Goal: Task Accomplishment & Management: Use online tool/utility

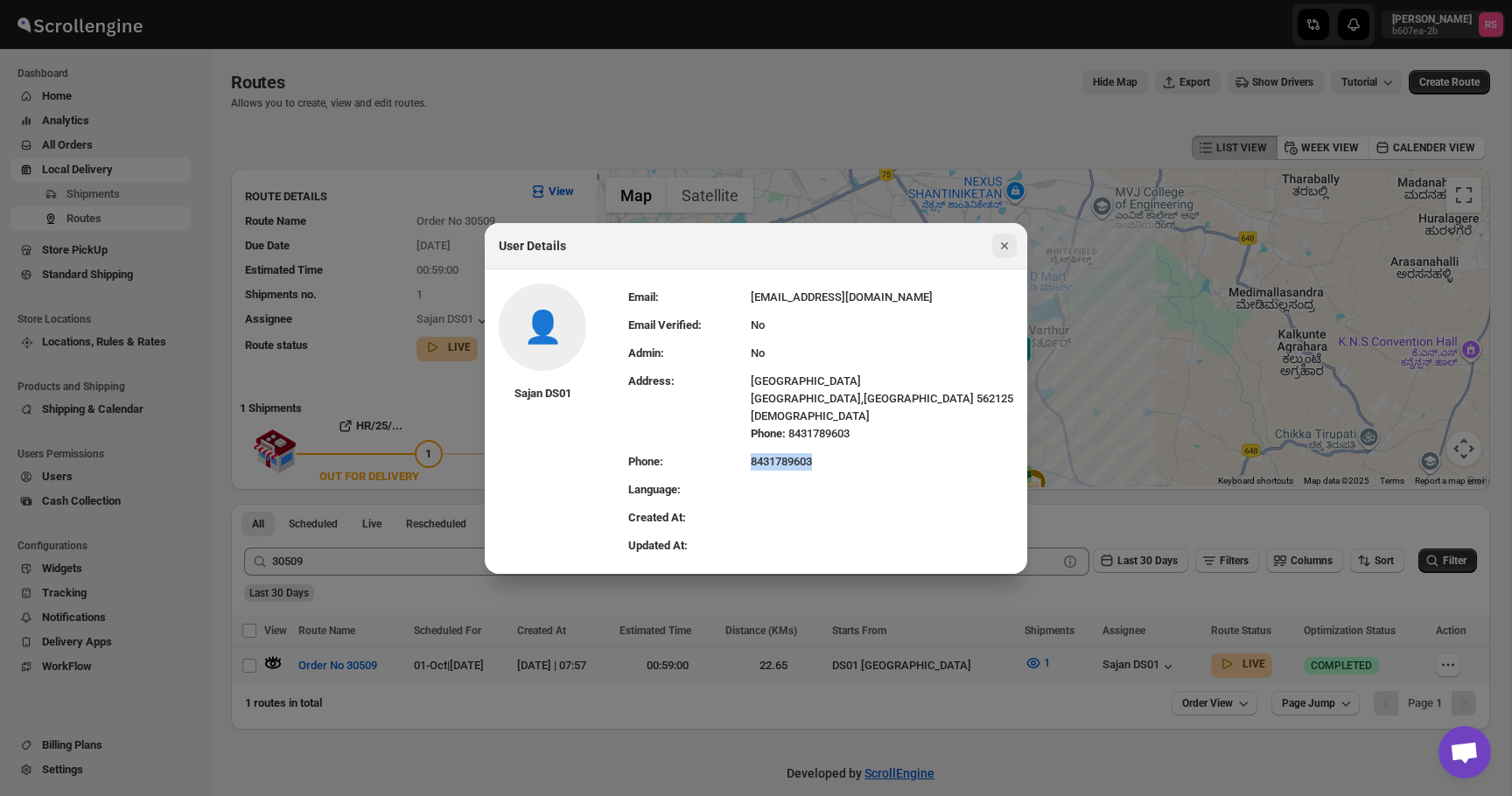
click at [1003, 240] on icon "Close" at bounding box center [1004, 245] width 18 height 18
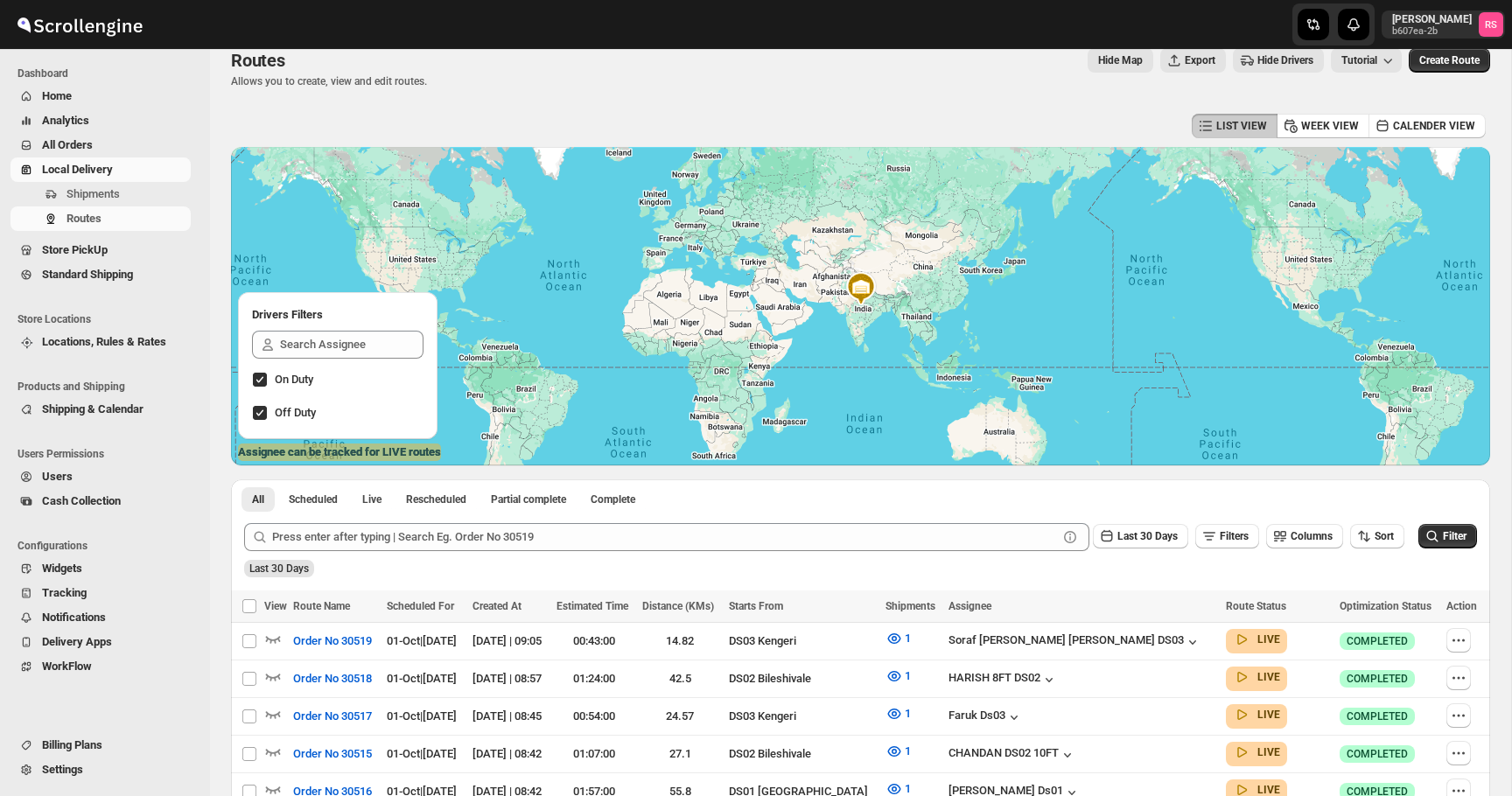
scroll to position [114, 0]
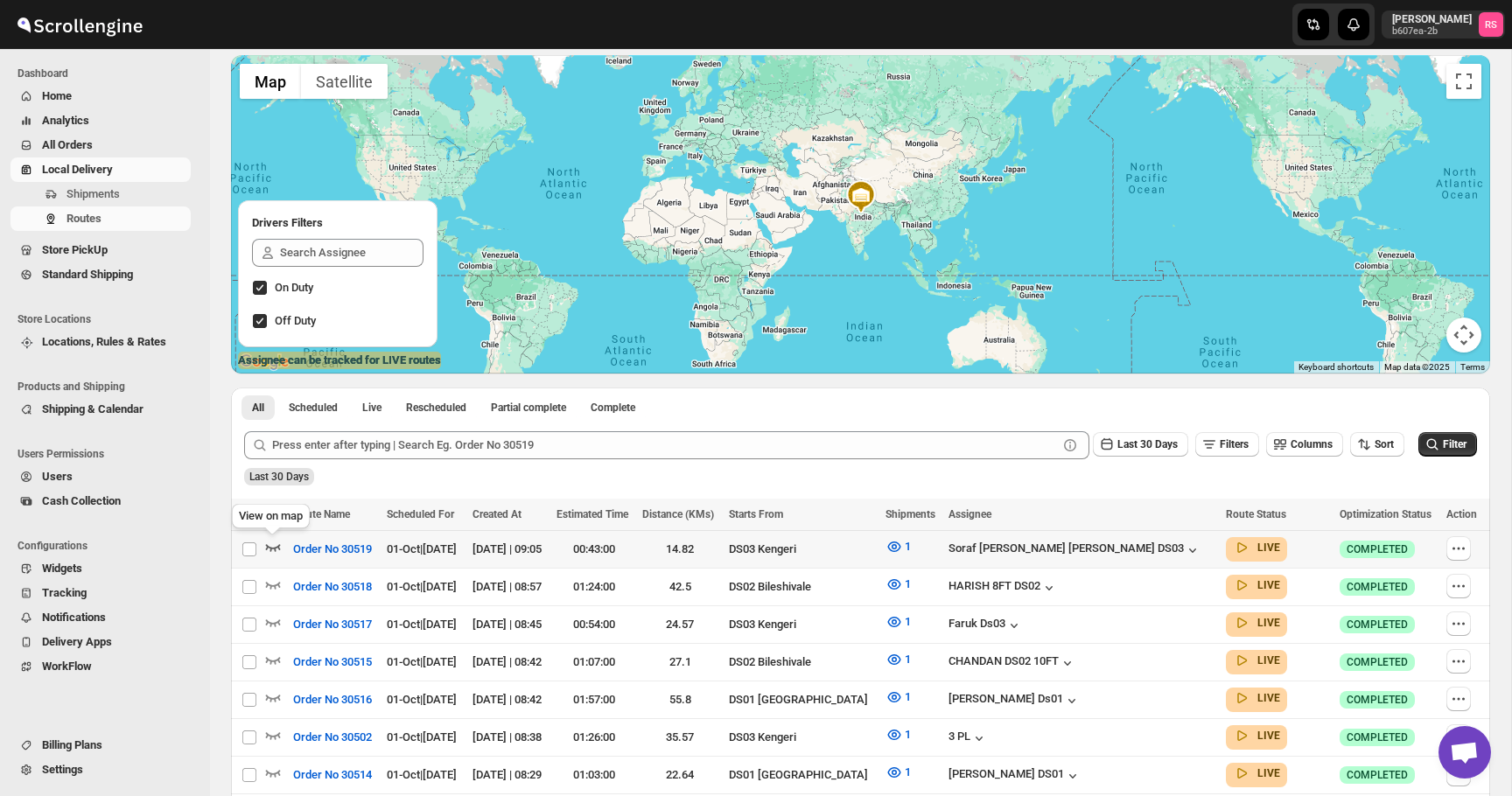
click at [277, 546] on icon "button" at bounding box center [273, 546] width 18 height 18
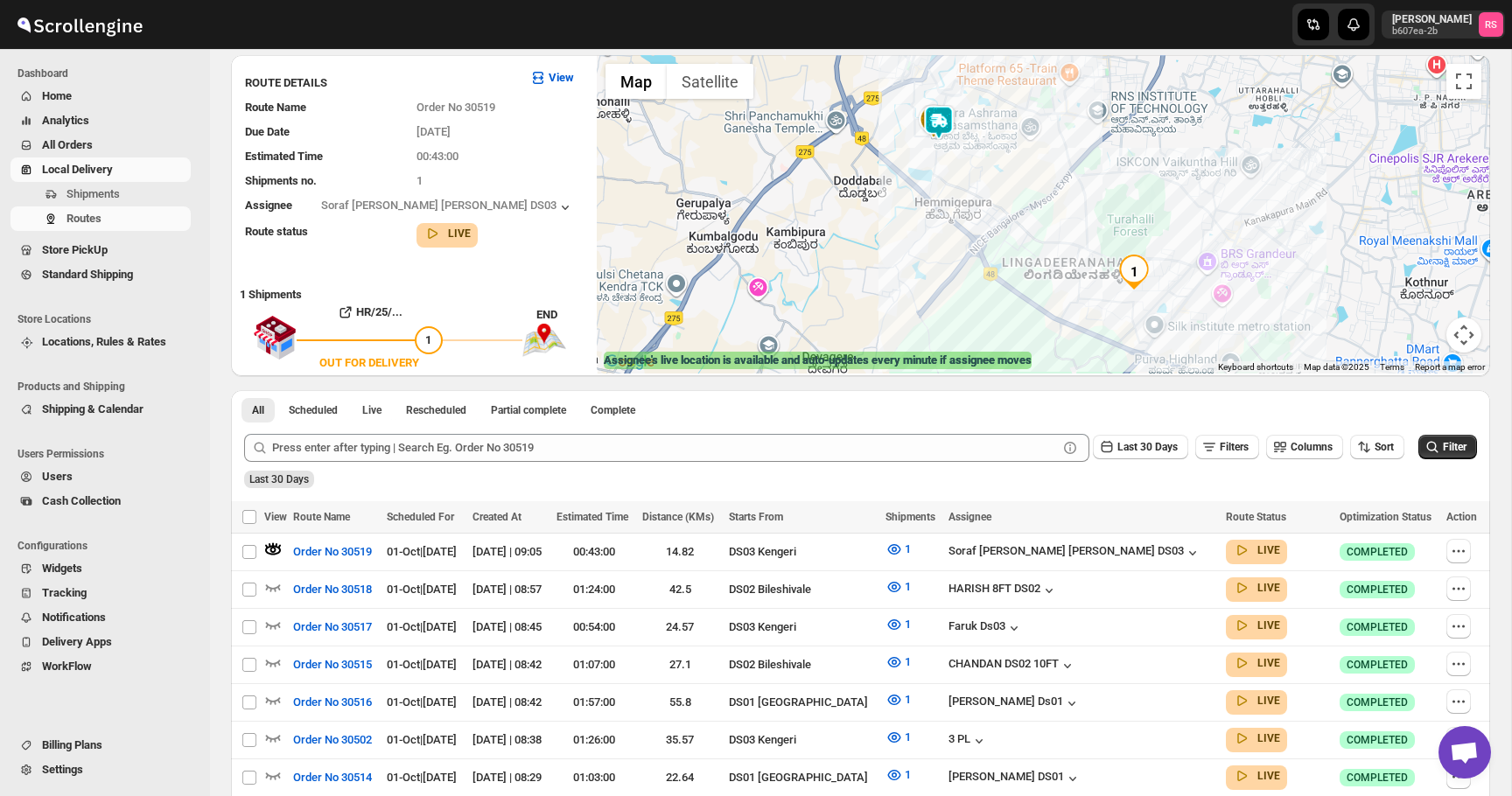
click at [946, 129] on img at bounding box center [940, 123] width 35 height 35
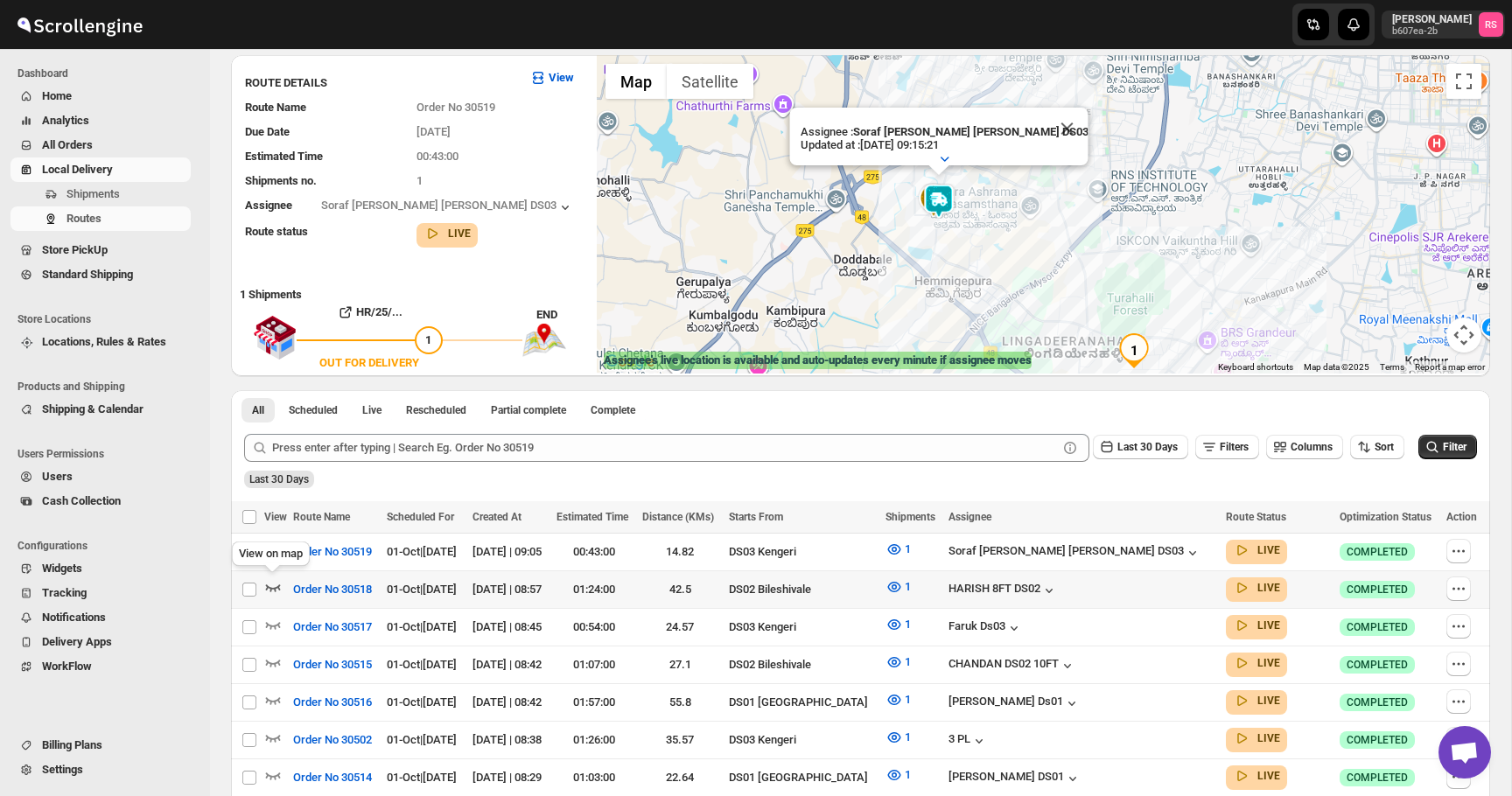
click at [281, 586] on icon "button" at bounding box center [273, 587] width 18 height 18
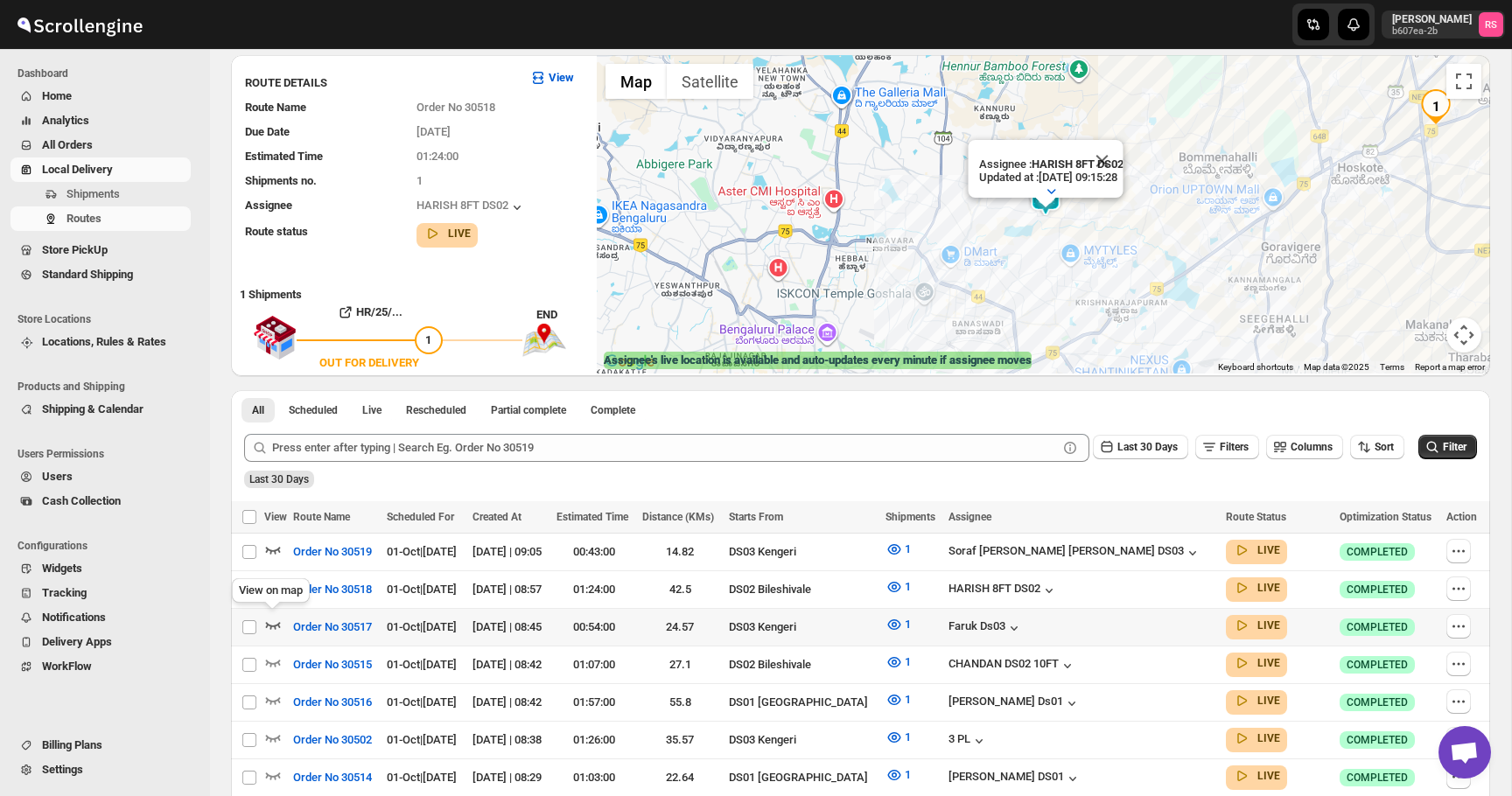
click at [276, 622] on icon "button" at bounding box center [273, 624] width 18 height 18
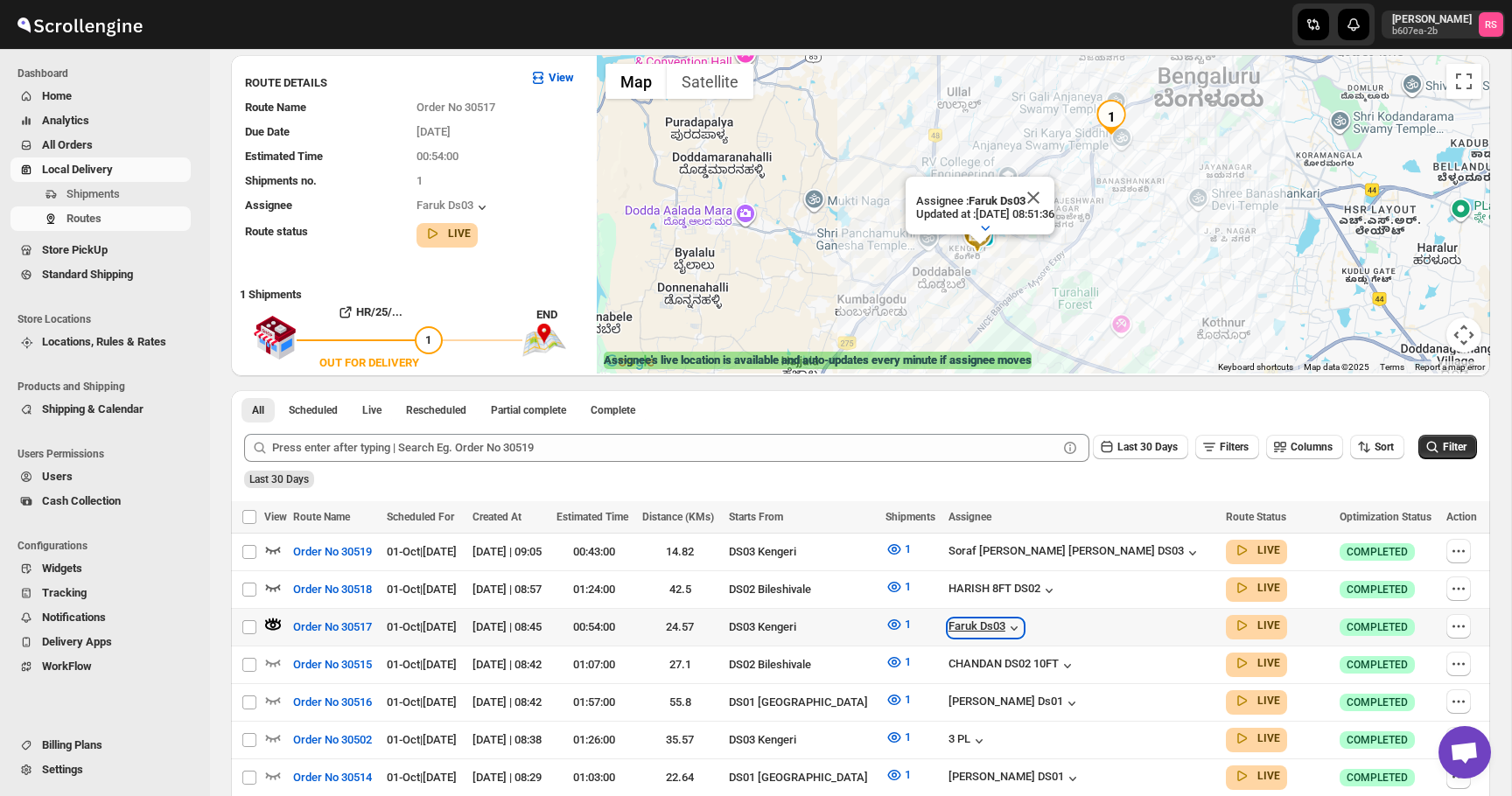
click at [1023, 619] on div "Faruk Ds03" at bounding box center [986, 628] width 74 height 18
click at [260, 661] on td "Select route" at bounding box center [248, 664] width 33 height 38
click at [271, 661] on icon "button" at bounding box center [274, 664] width 15 height 7
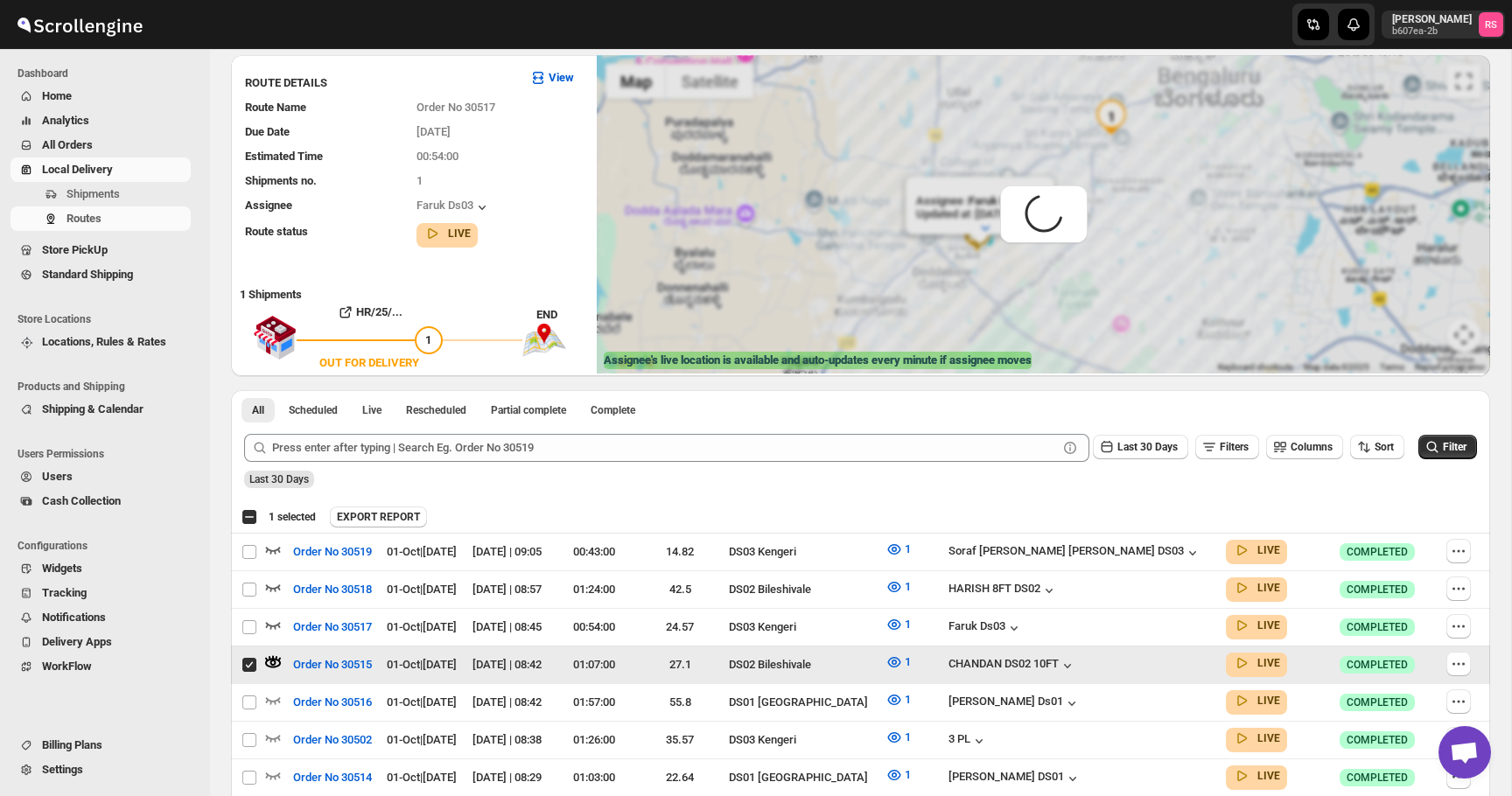
click at [273, 655] on icon "button" at bounding box center [273, 657] width 2 height 5
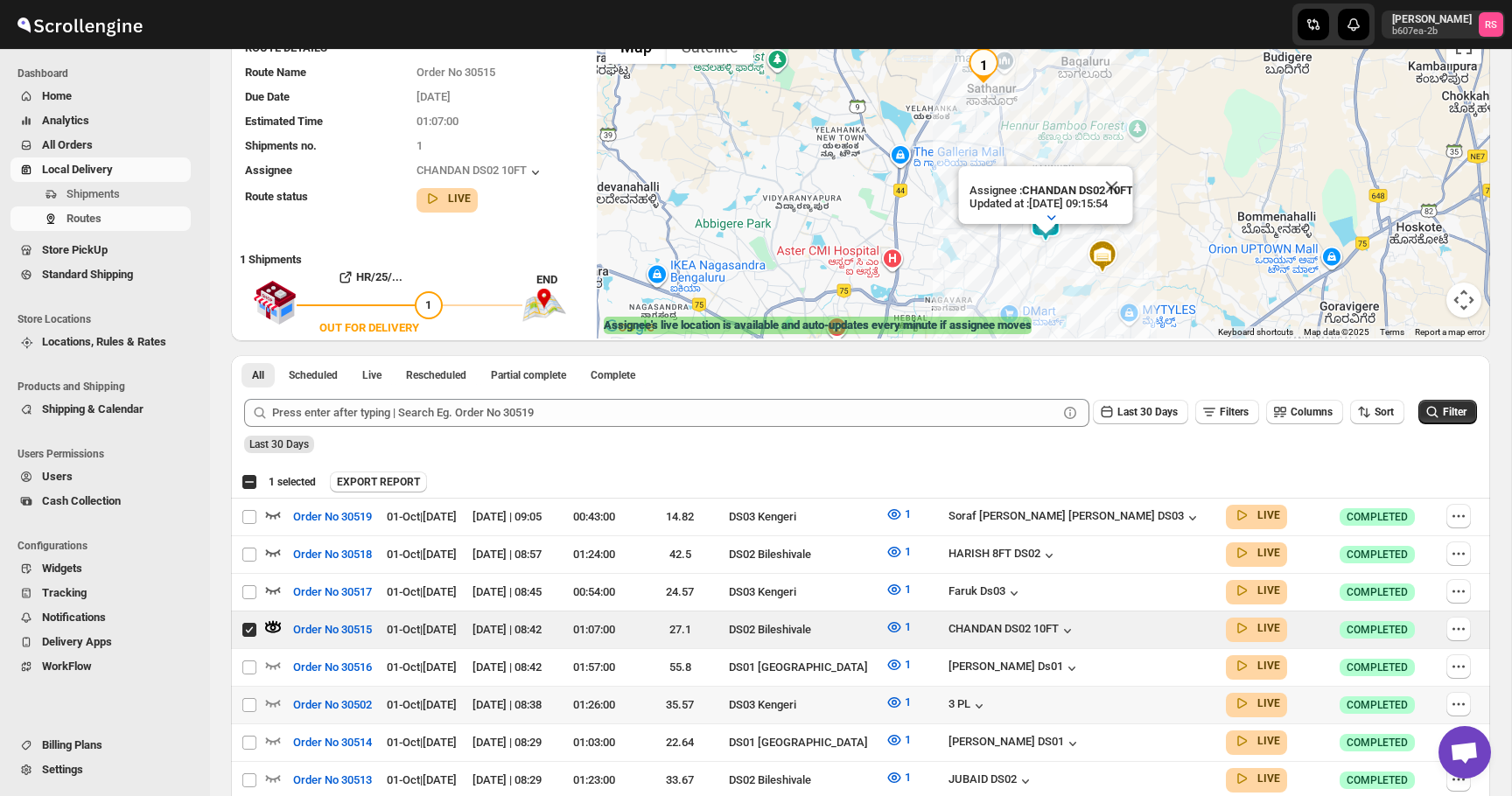
scroll to position [166, 0]
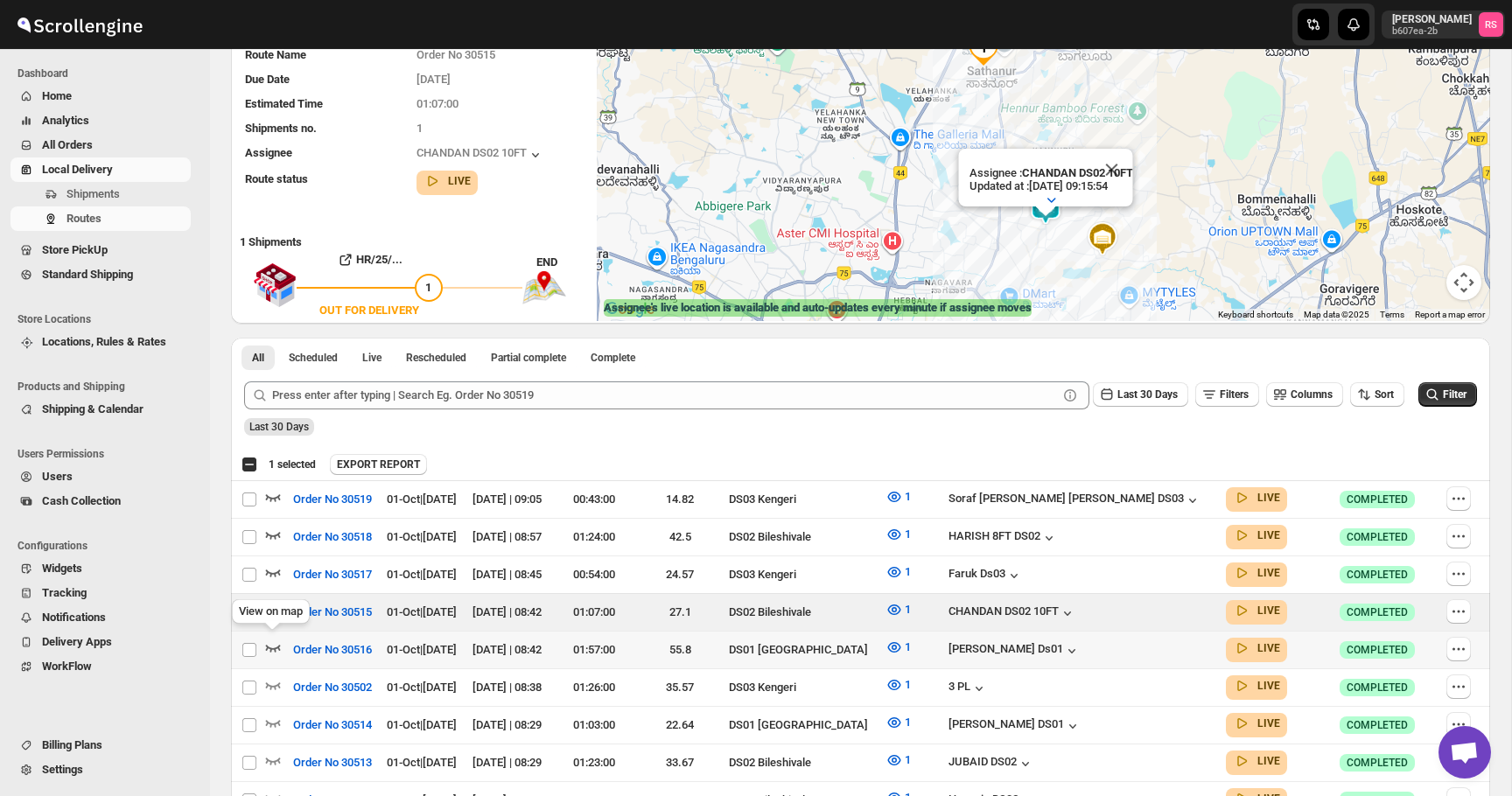
click at [276, 639] on icon "button" at bounding box center [273, 647] width 18 height 18
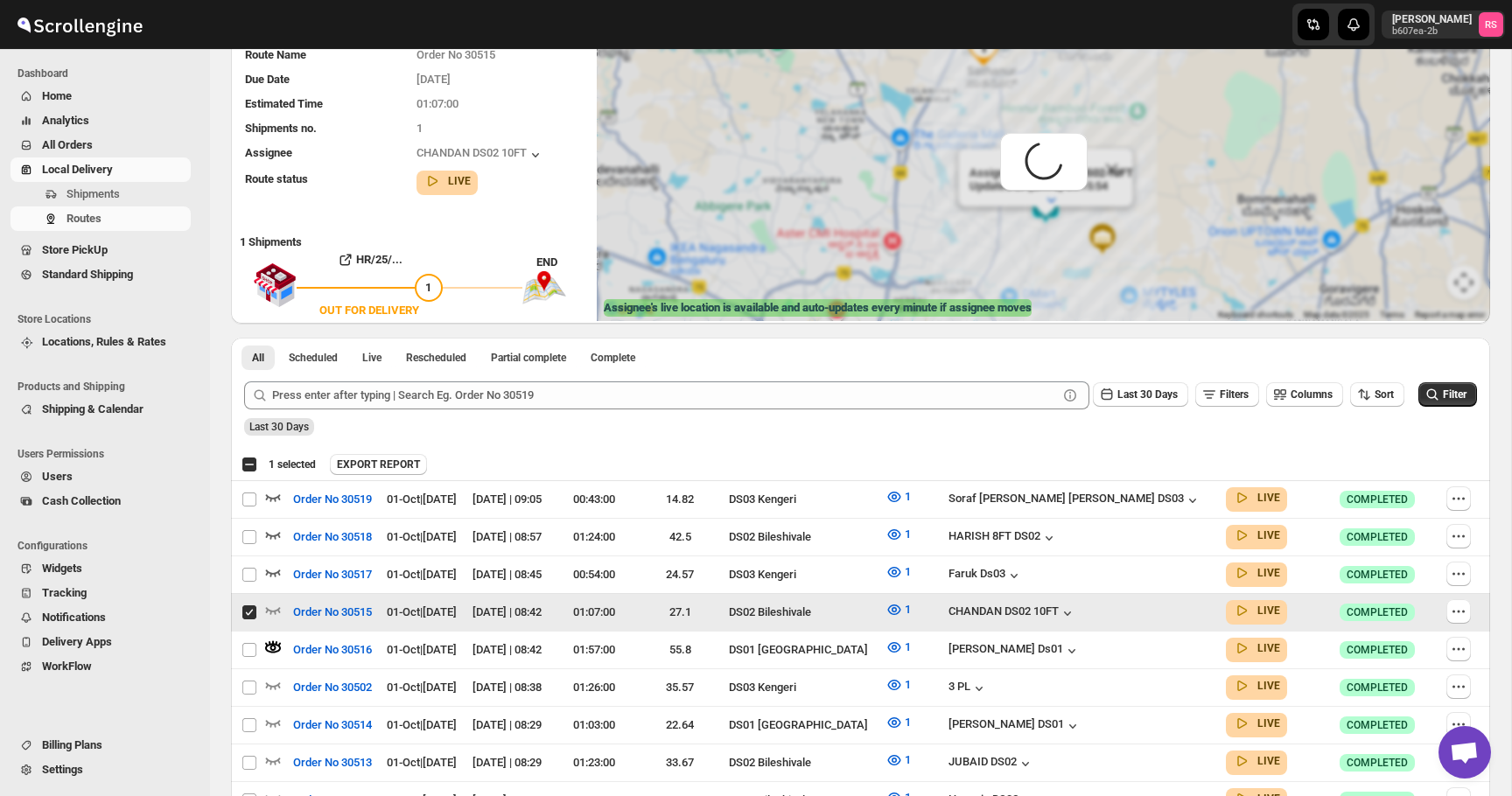
click at [252, 609] on input "Select route" at bounding box center [249, 612] width 14 height 14
checkbox input "false"
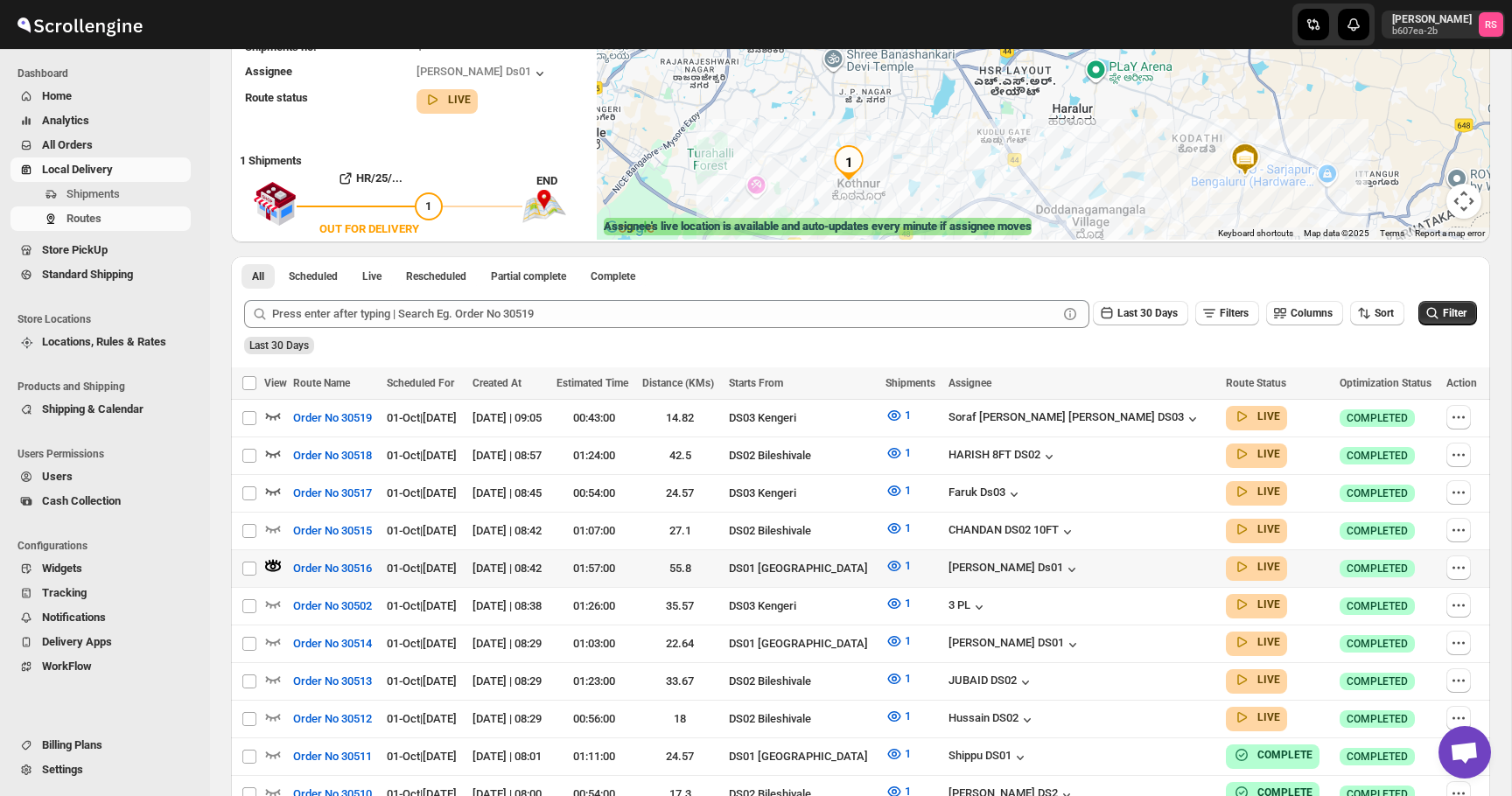
scroll to position [267, 0]
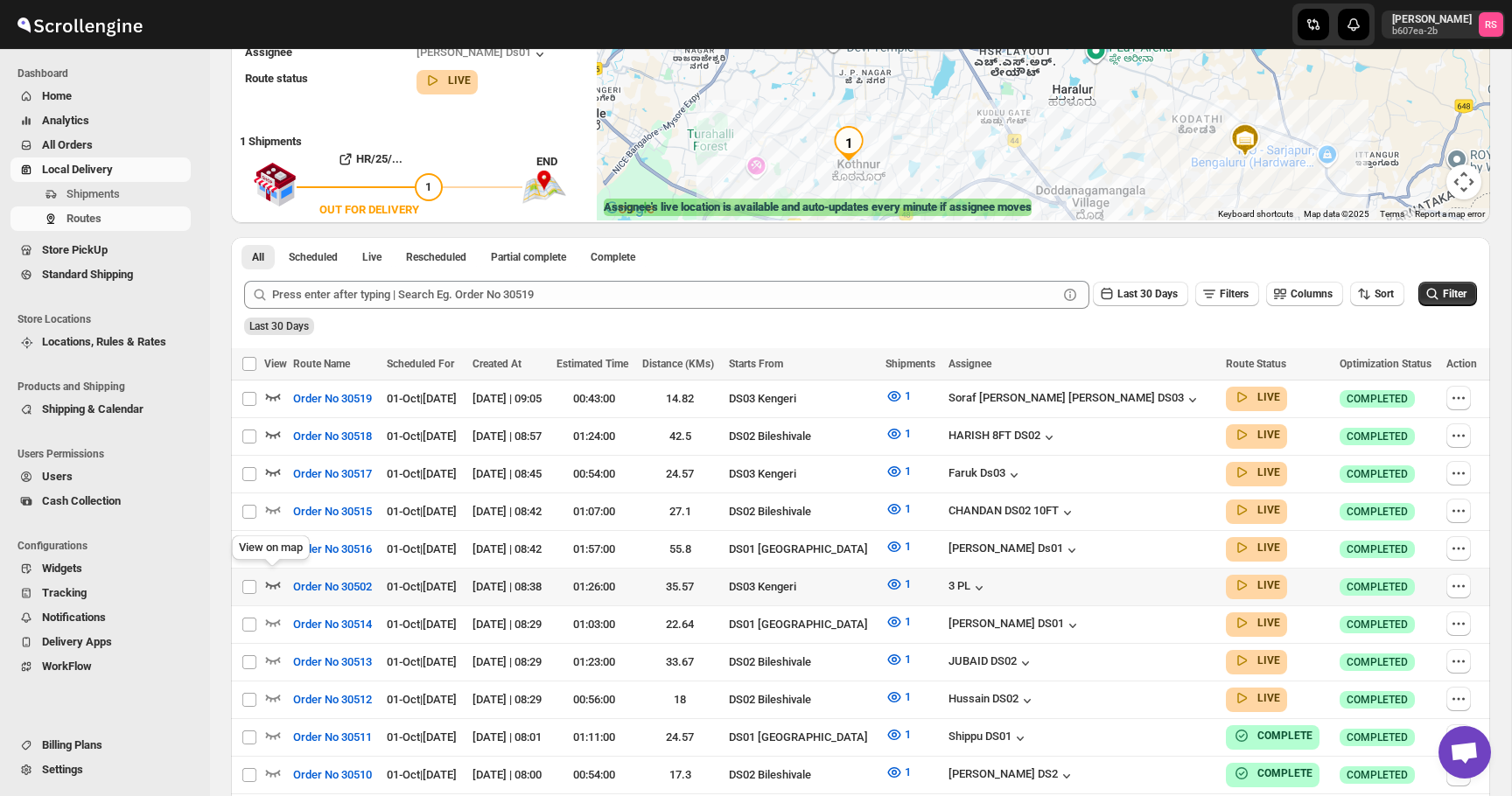
click at [276, 579] on icon "button" at bounding box center [273, 584] width 18 height 18
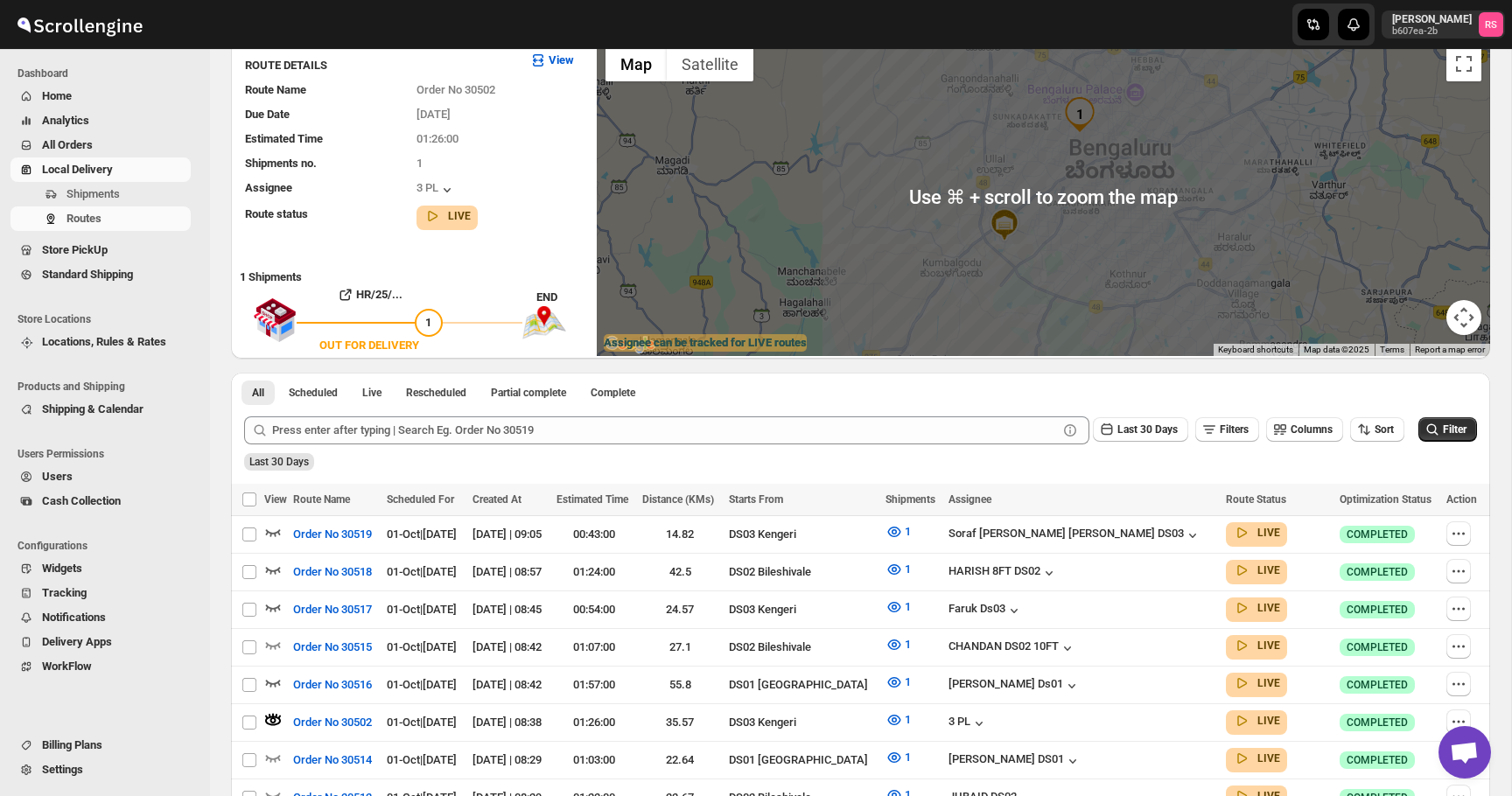
scroll to position [130, 0]
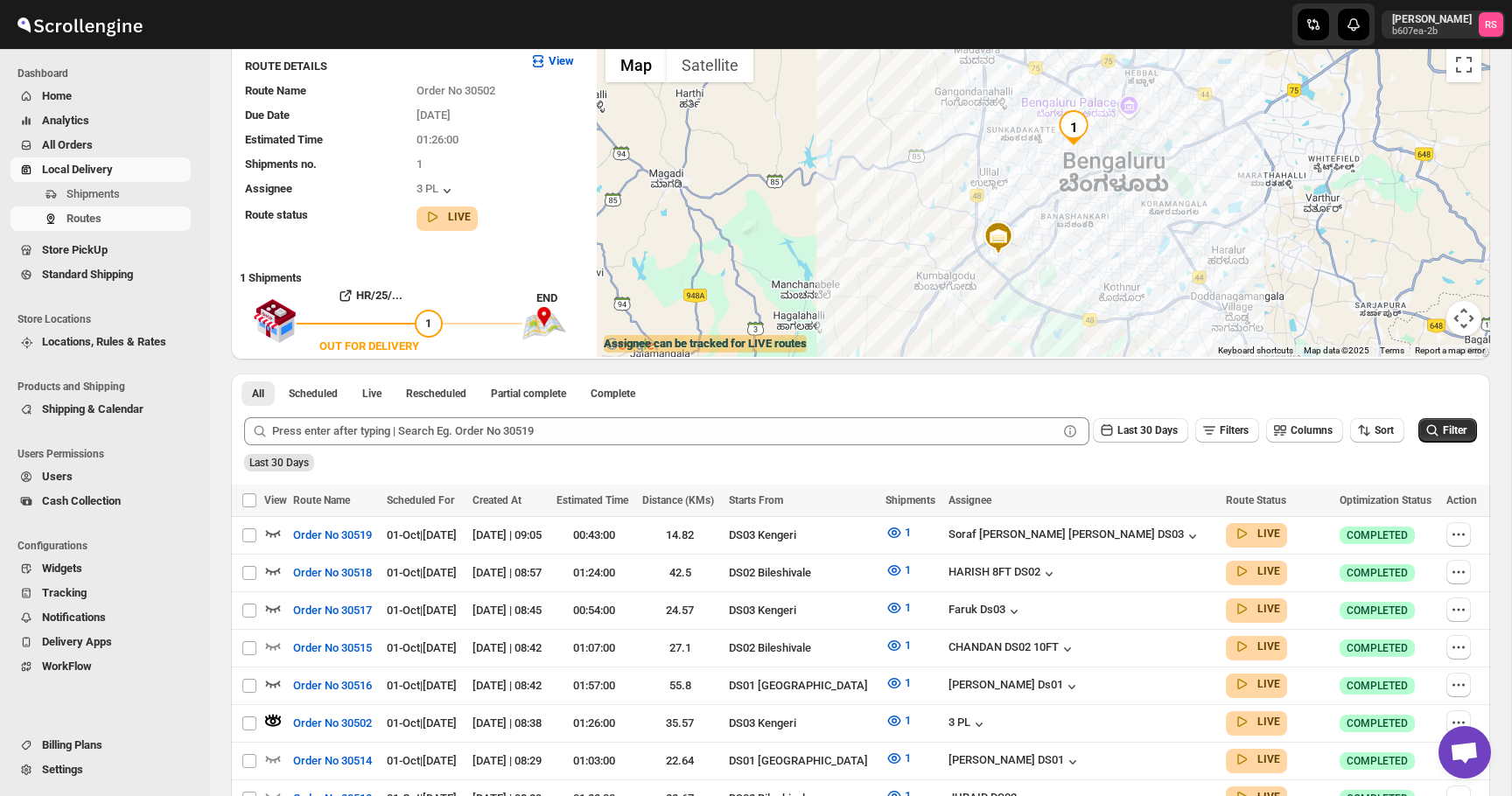
drag, startPoint x: 1125, startPoint y: 261, endPoint x: 1120, endPoint y: 274, distance: 13.9
click at [1120, 274] on div at bounding box center [1043, 198] width 893 height 318
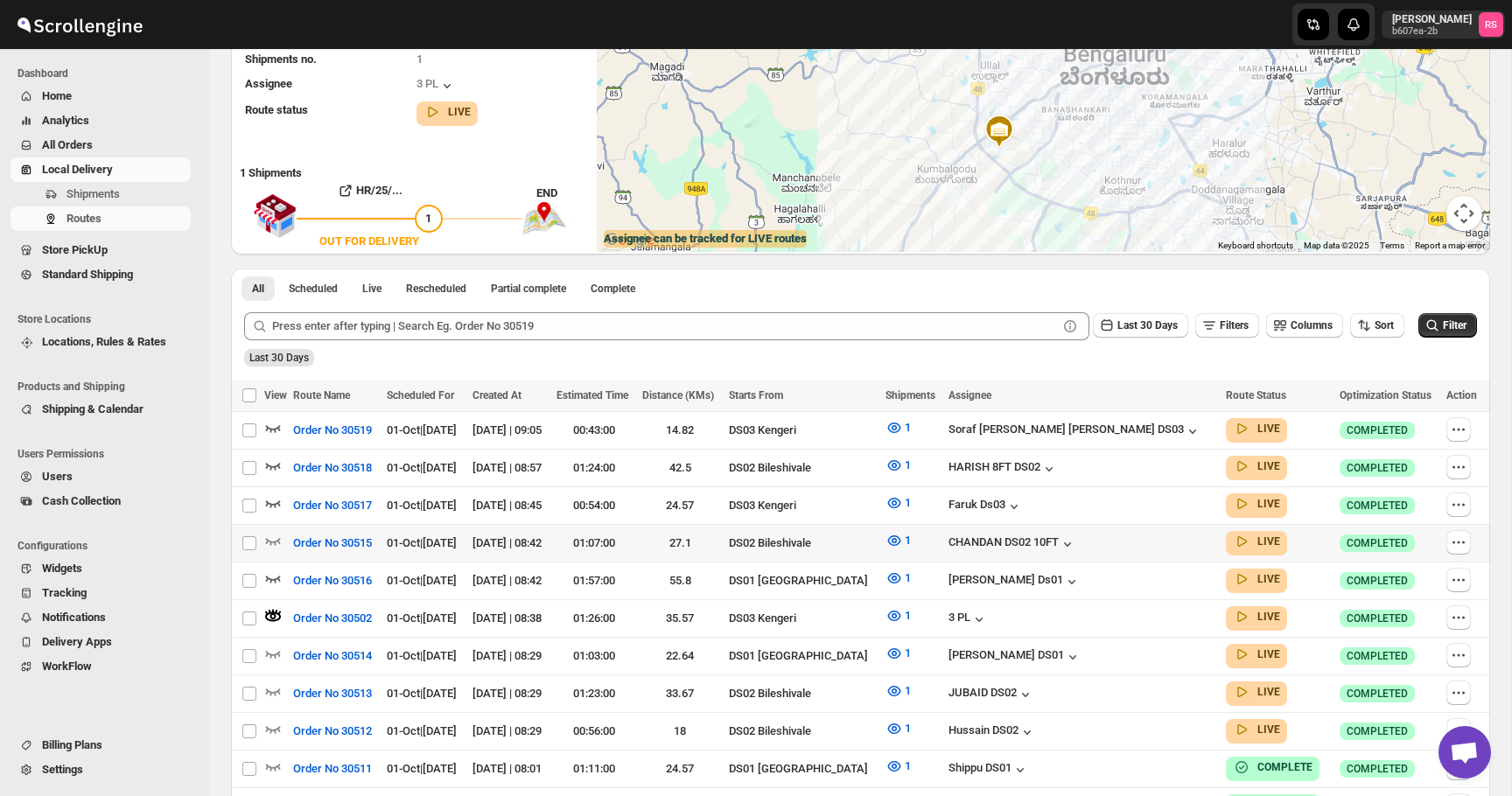
scroll to position [233, 0]
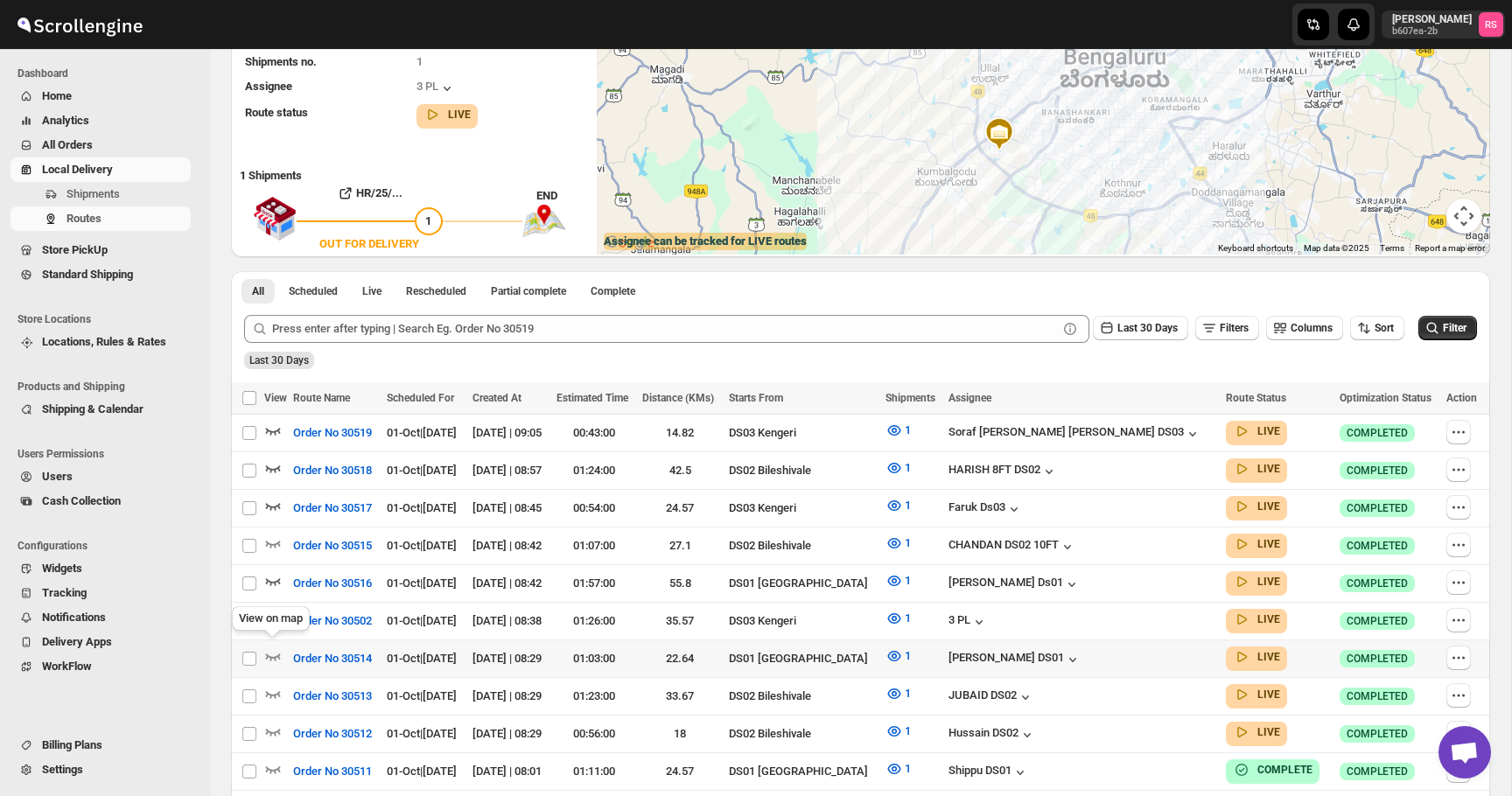
click at [280, 649] on icon "button" at bounding box center [273, 655] width 18 height 18
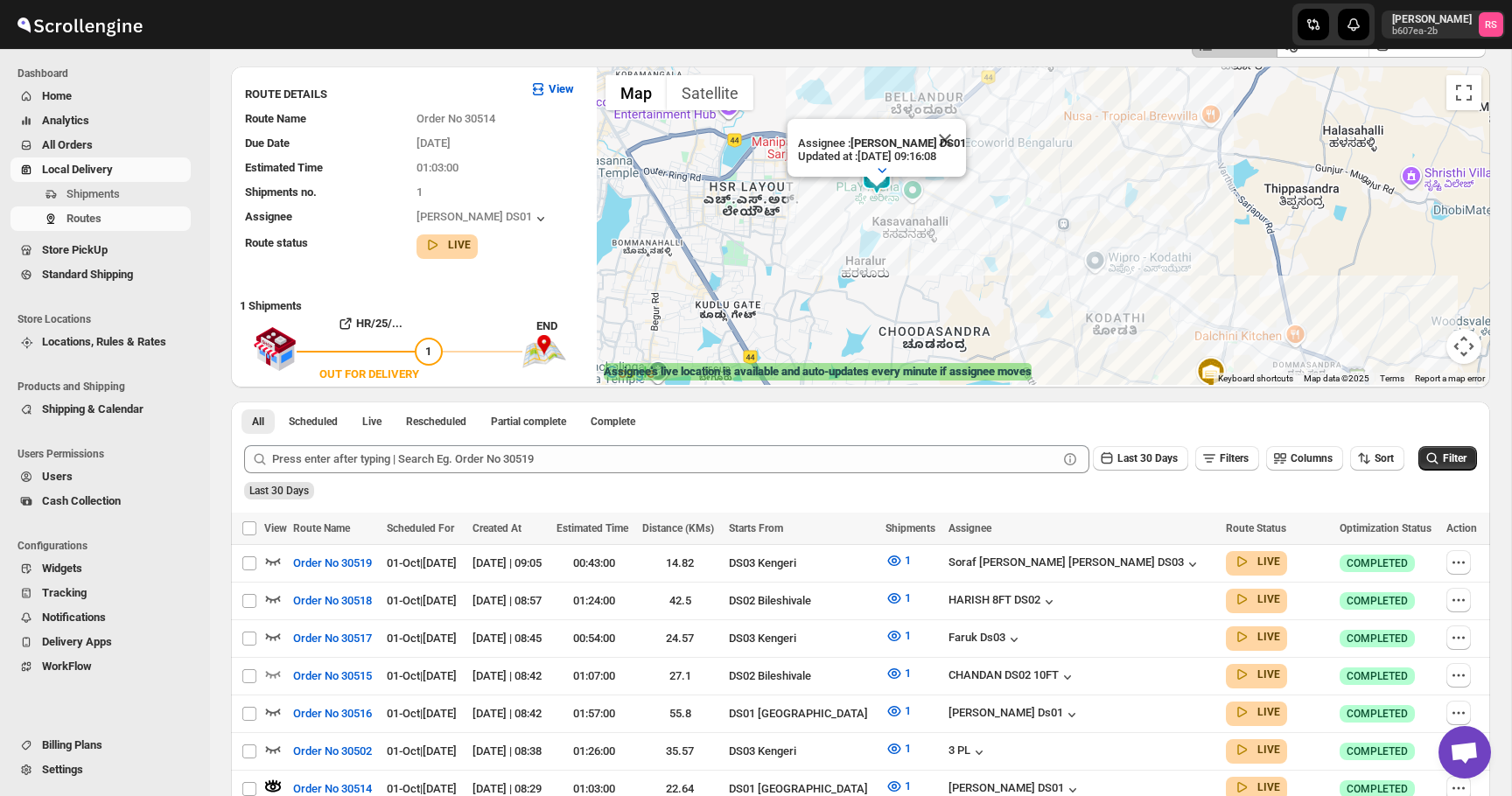
scroll to position [98, 0]
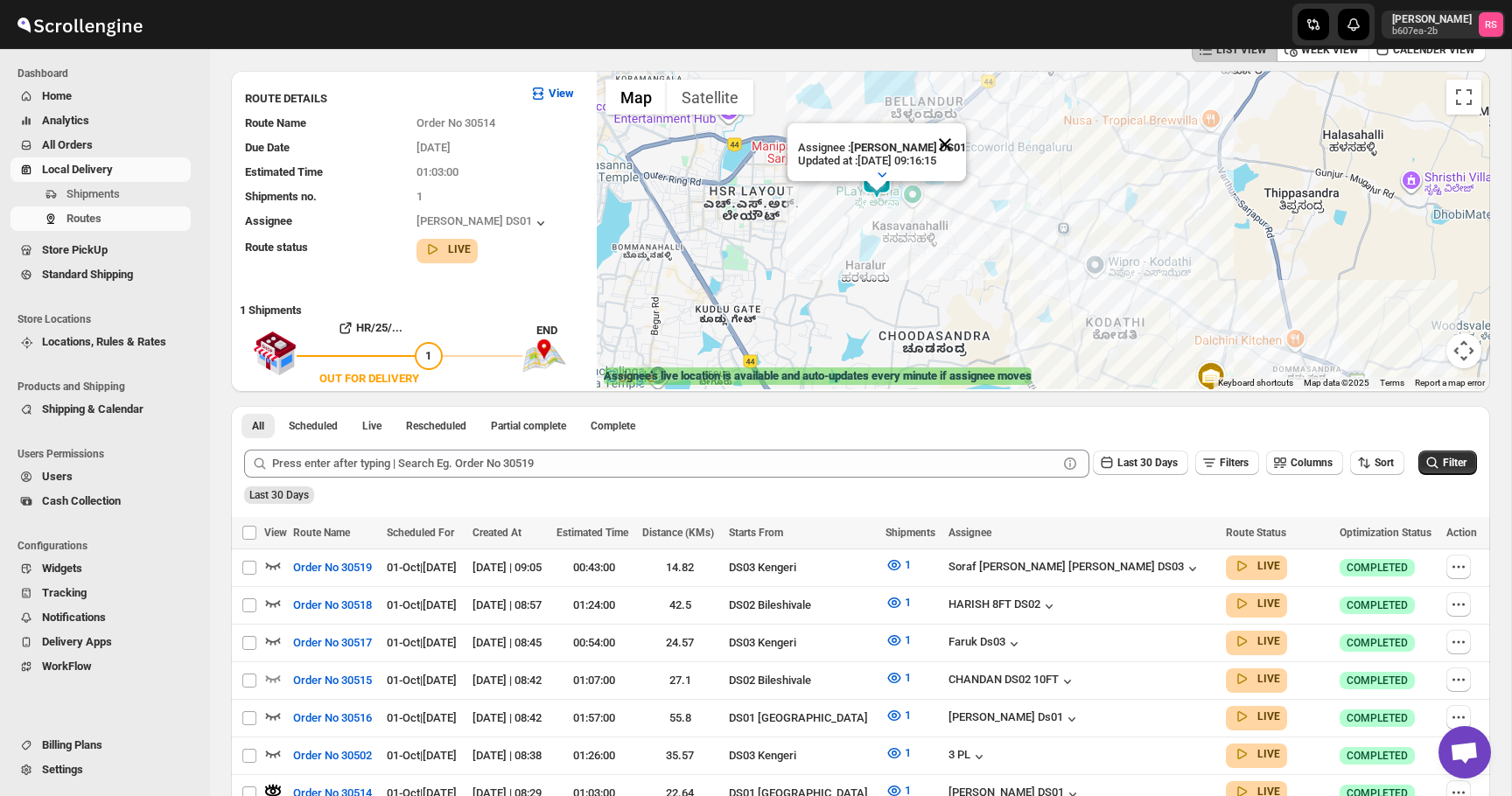
click at [943, 143] on button "Close" at bounding box center [944, 143] width 42 height 42
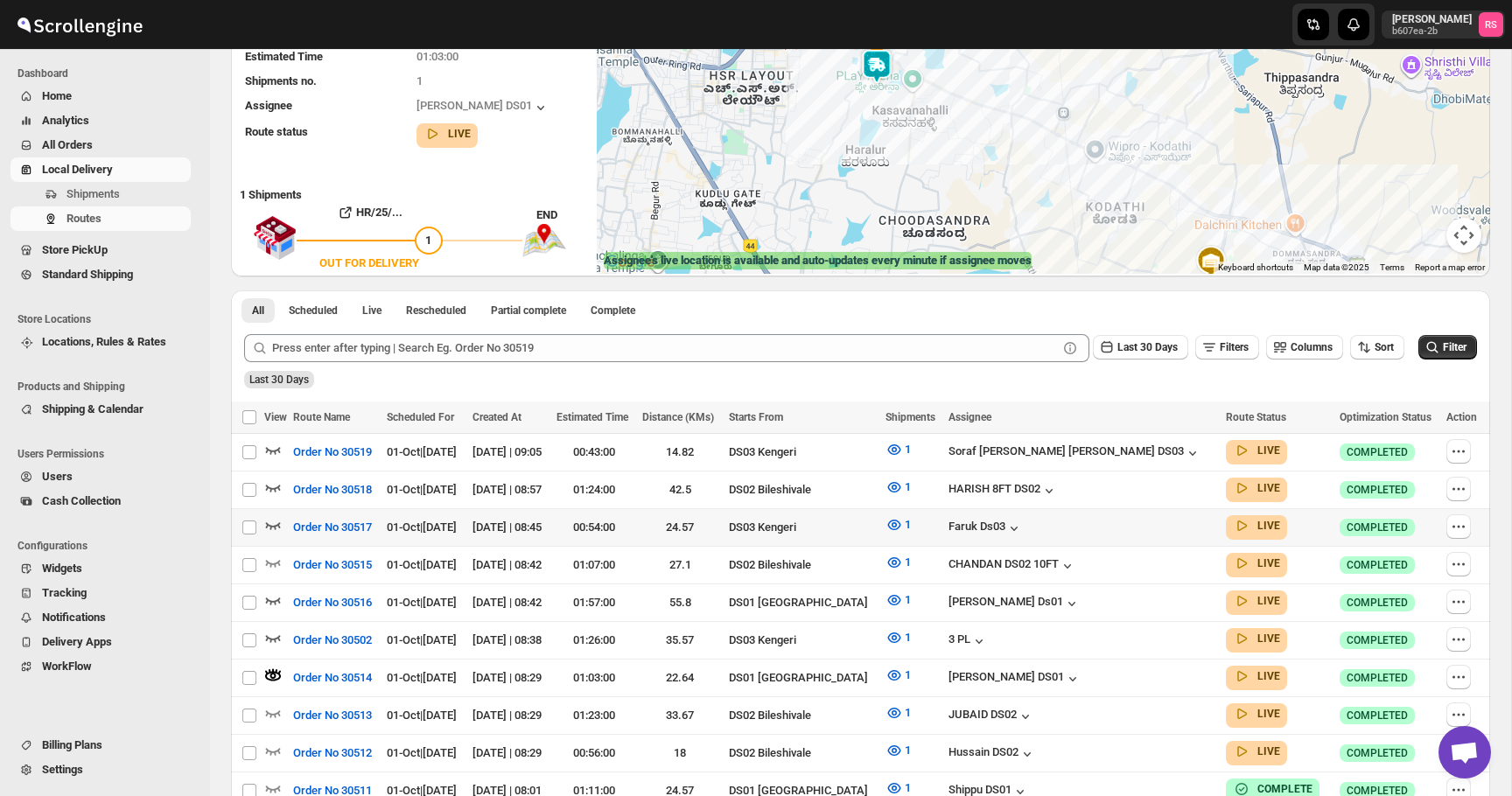
scroll to position [239, 0]
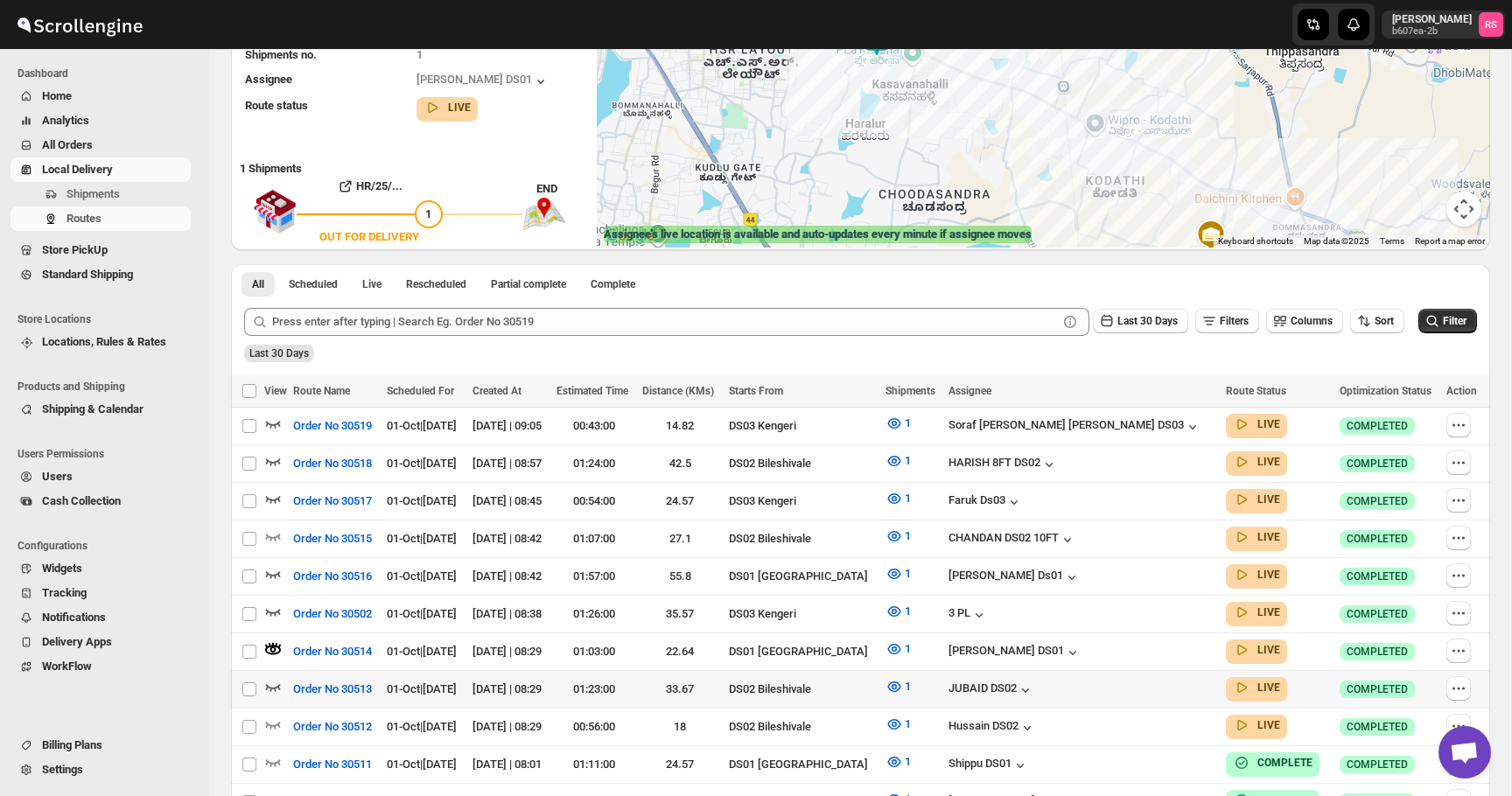
click at [277, 678] on icon "button" at bounding box center [273, 686] width 18 height 18
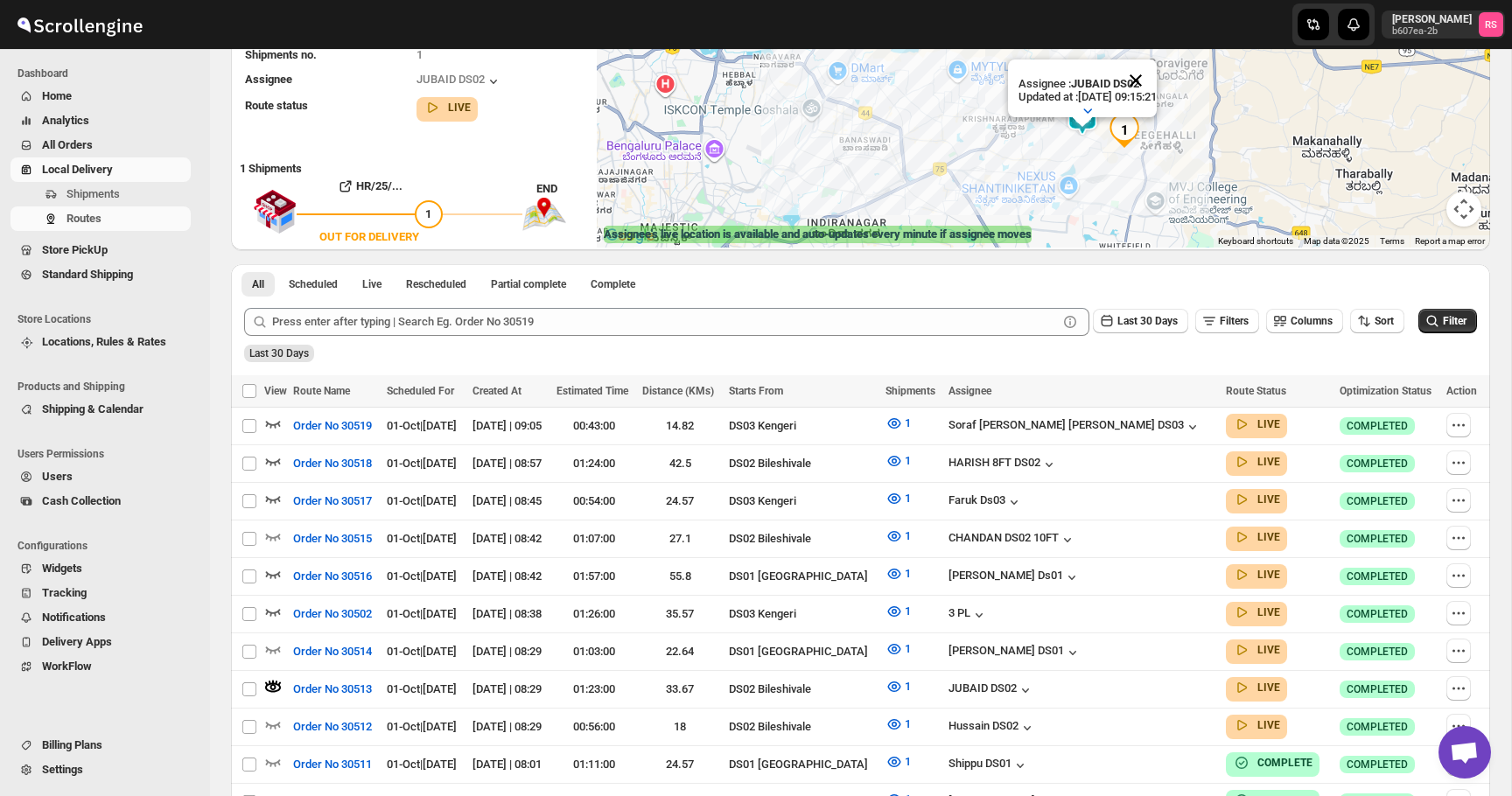
click at [1149, 87] on button "Close" at bounding box center [1136, 80] width 42 height 42
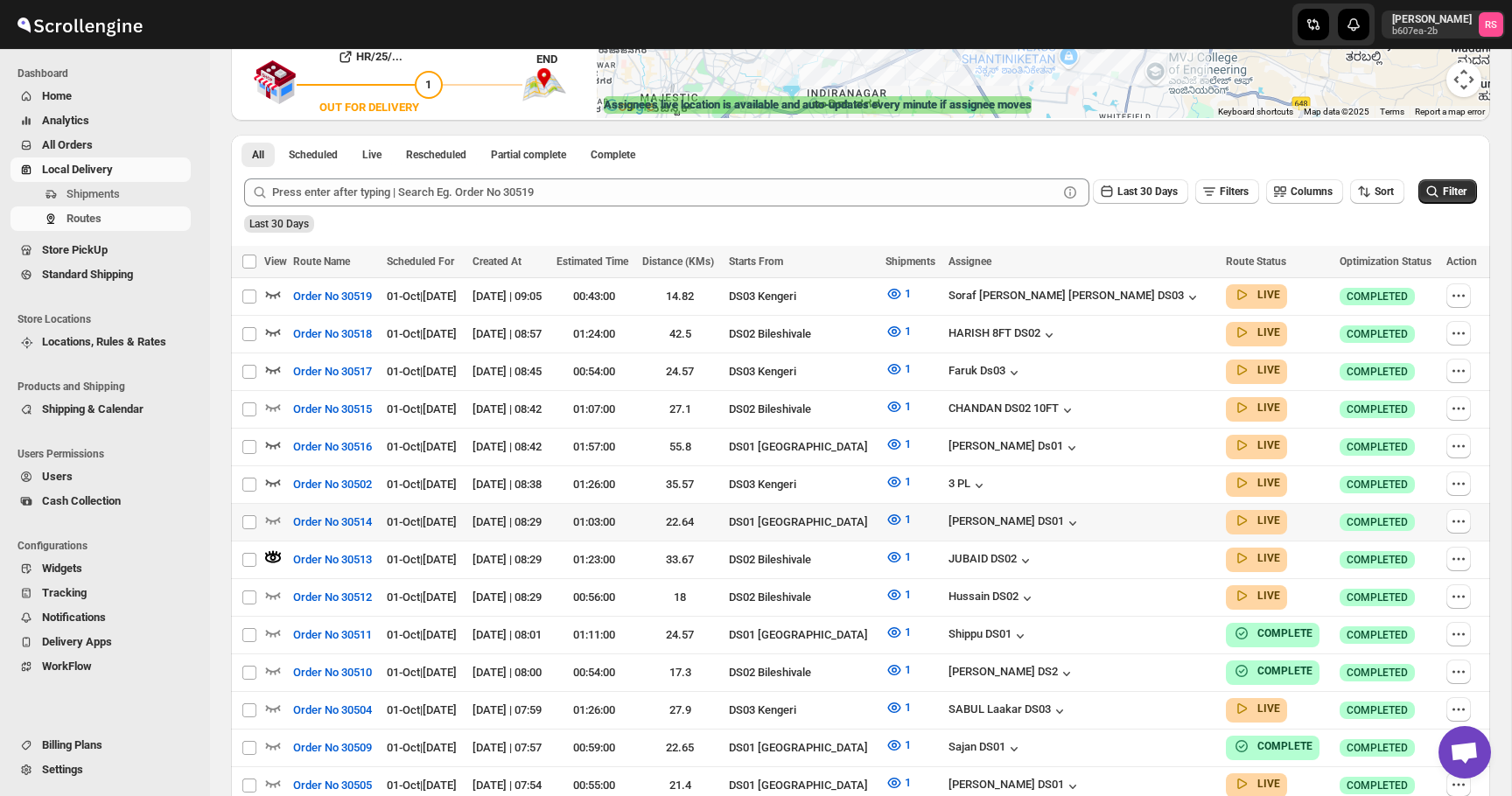
scroll to position [373, 0]
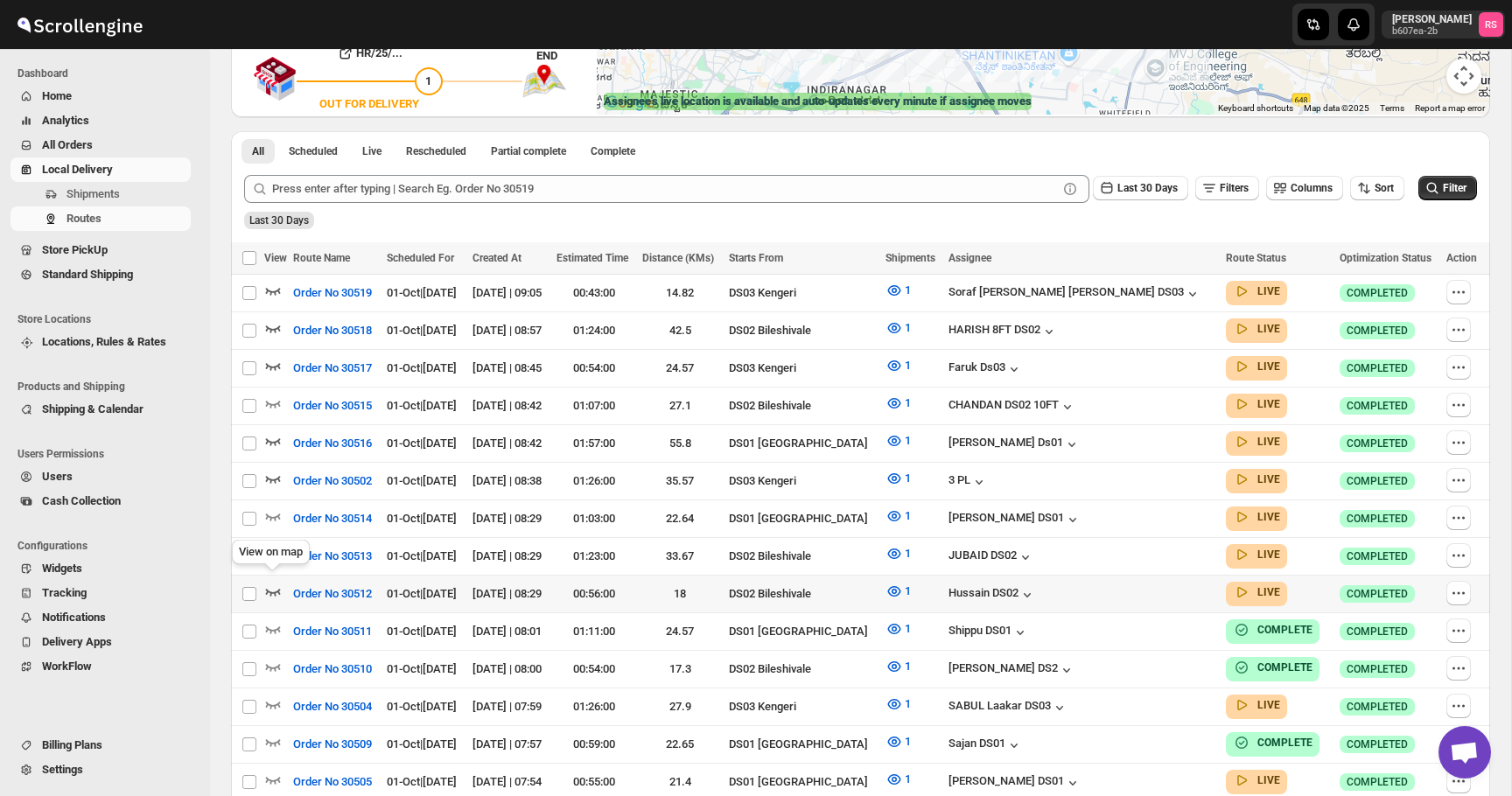
click at [276, 589] on icon "button" at bounding box center [274, 593] width 15 height 7
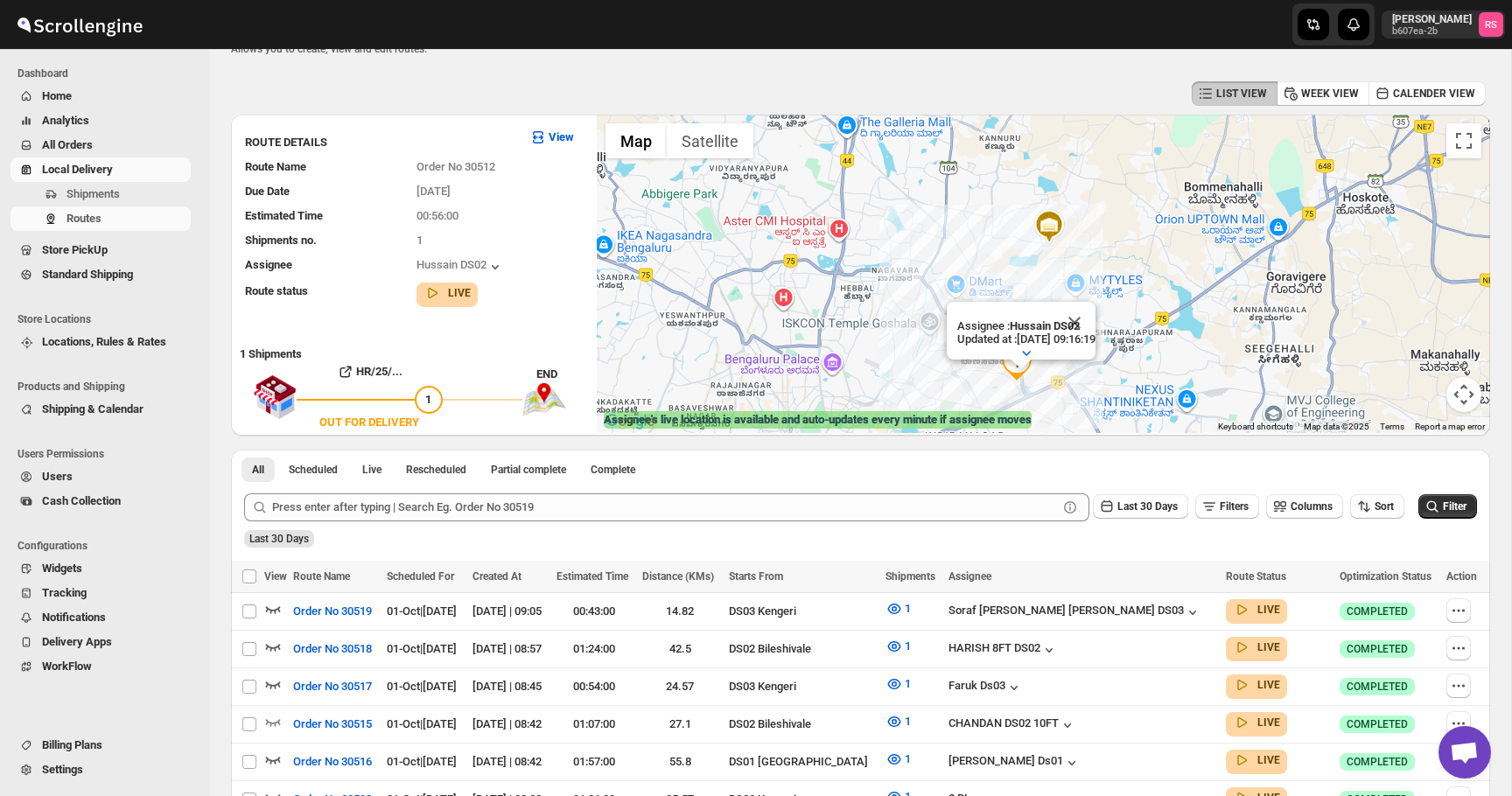
scroll to position [26, 0]
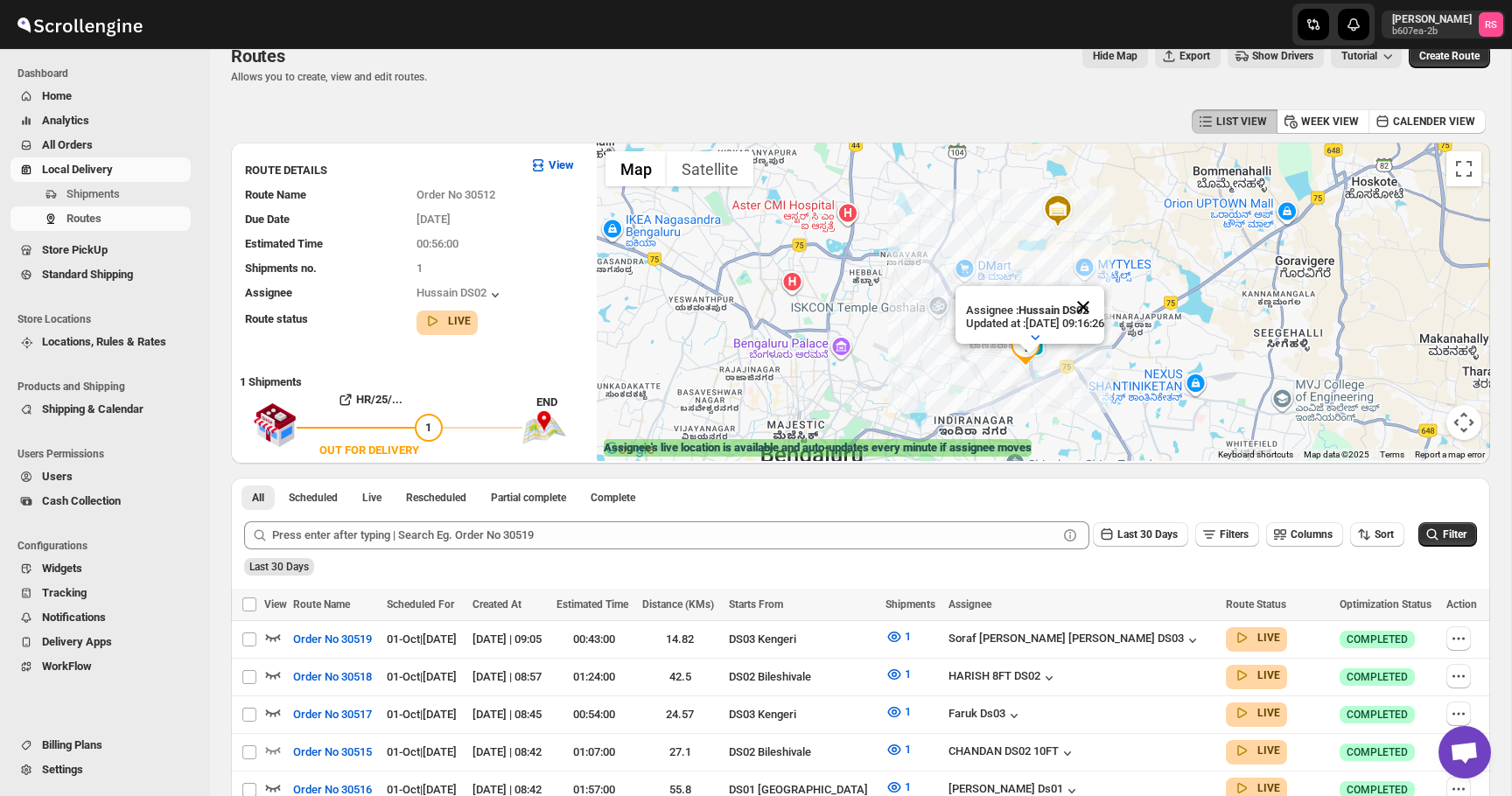
click at [1099, 307] on button "Close" at bounding box center [1083, 306] width 42 height 42
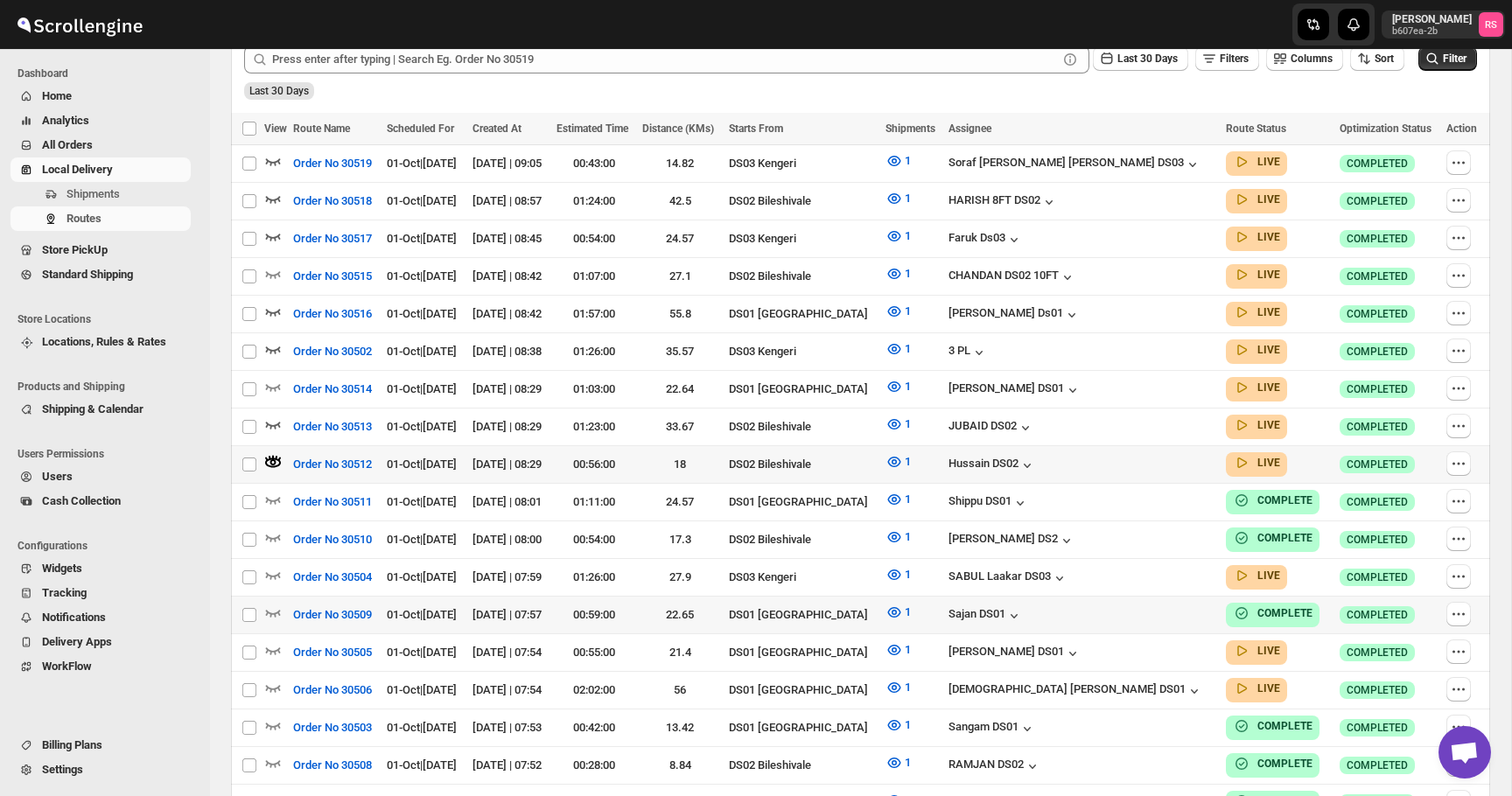
scroll to position [528, 0]
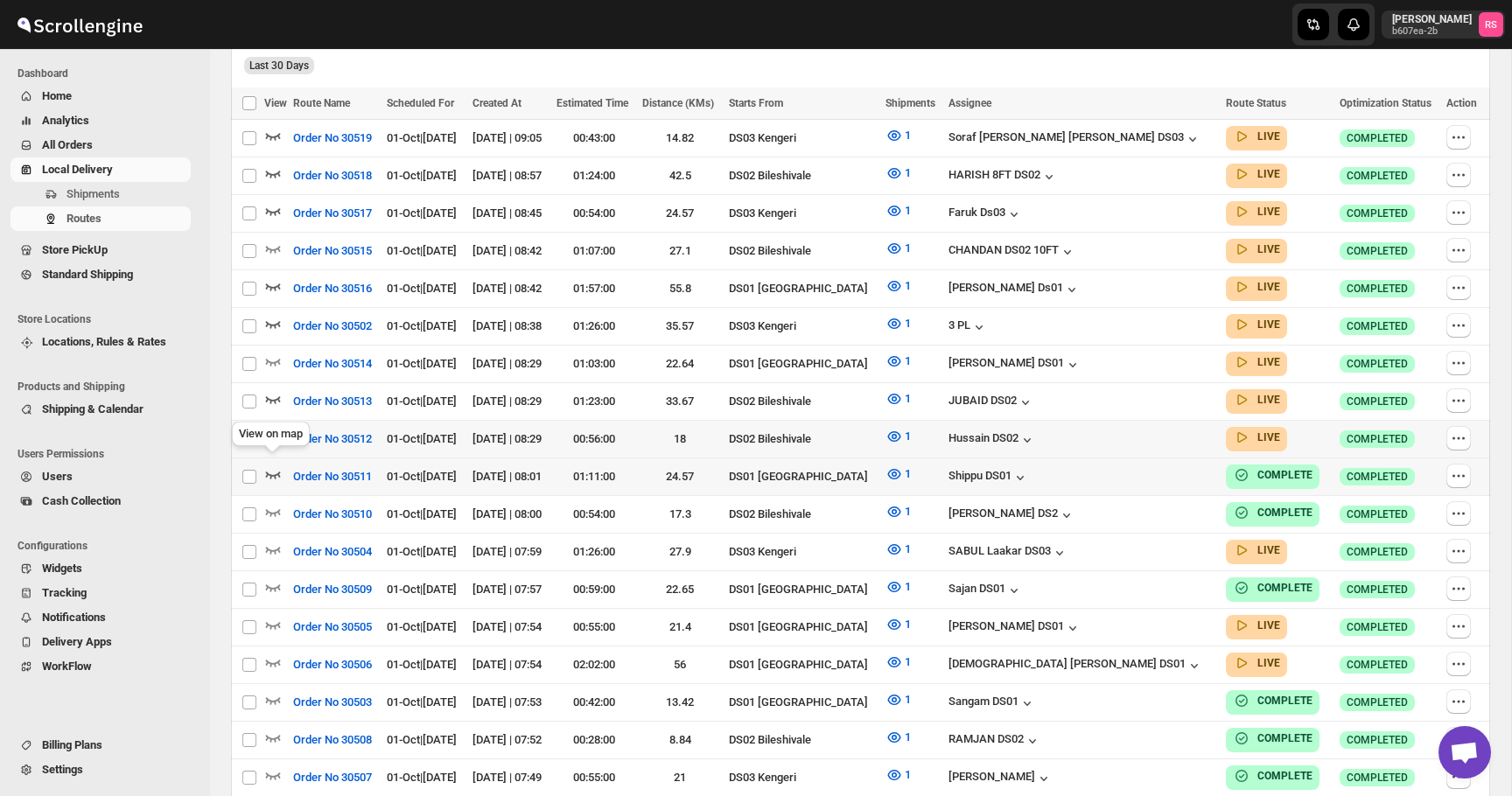
click at [277, 465] on icon "button" at bounding box center [273, 473] width 18 height 18
click at [273, 541] on icon "button" at bounding box center [273, 549] width 18 height 18
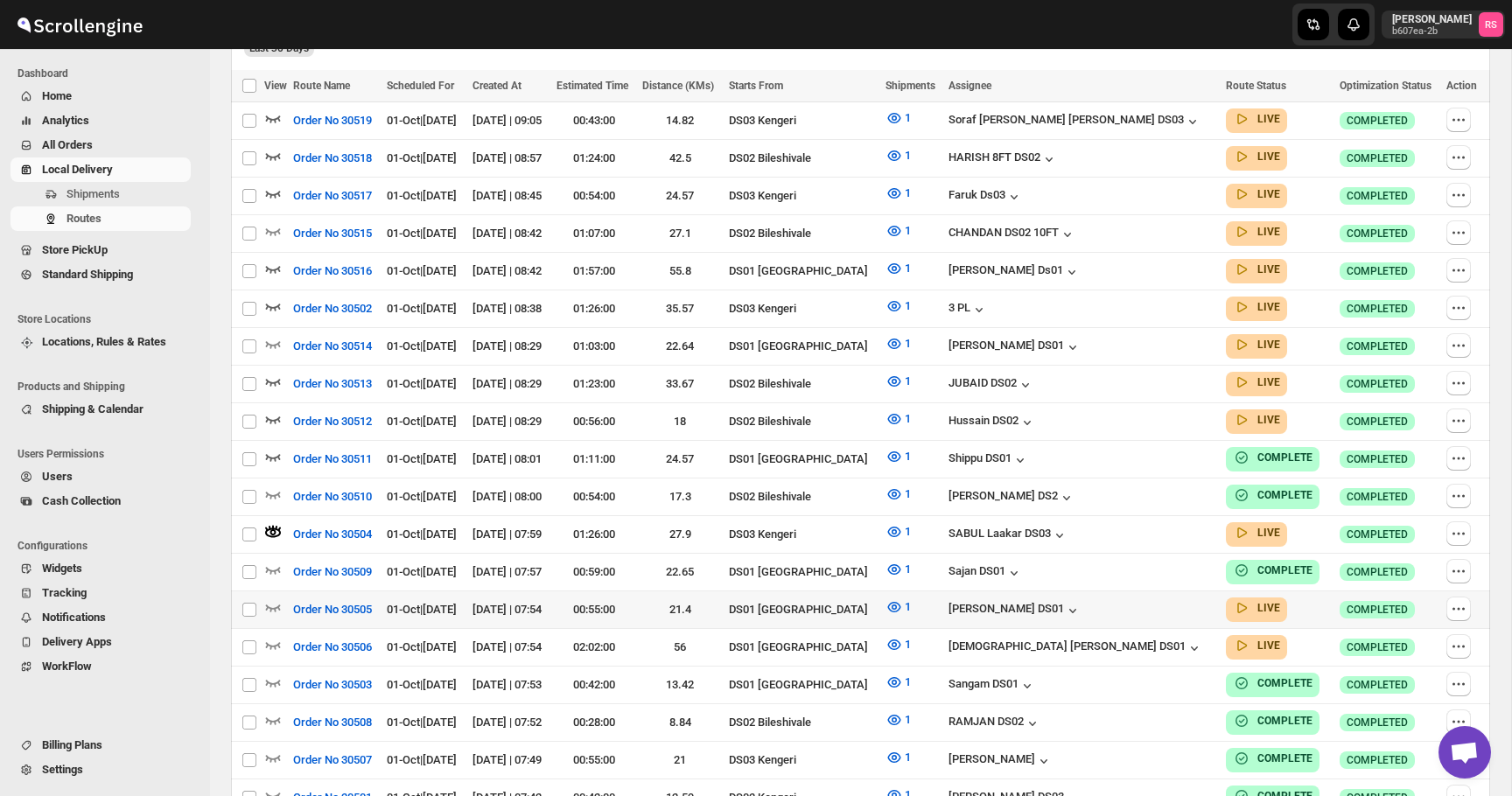
scroll to position [564, 0]
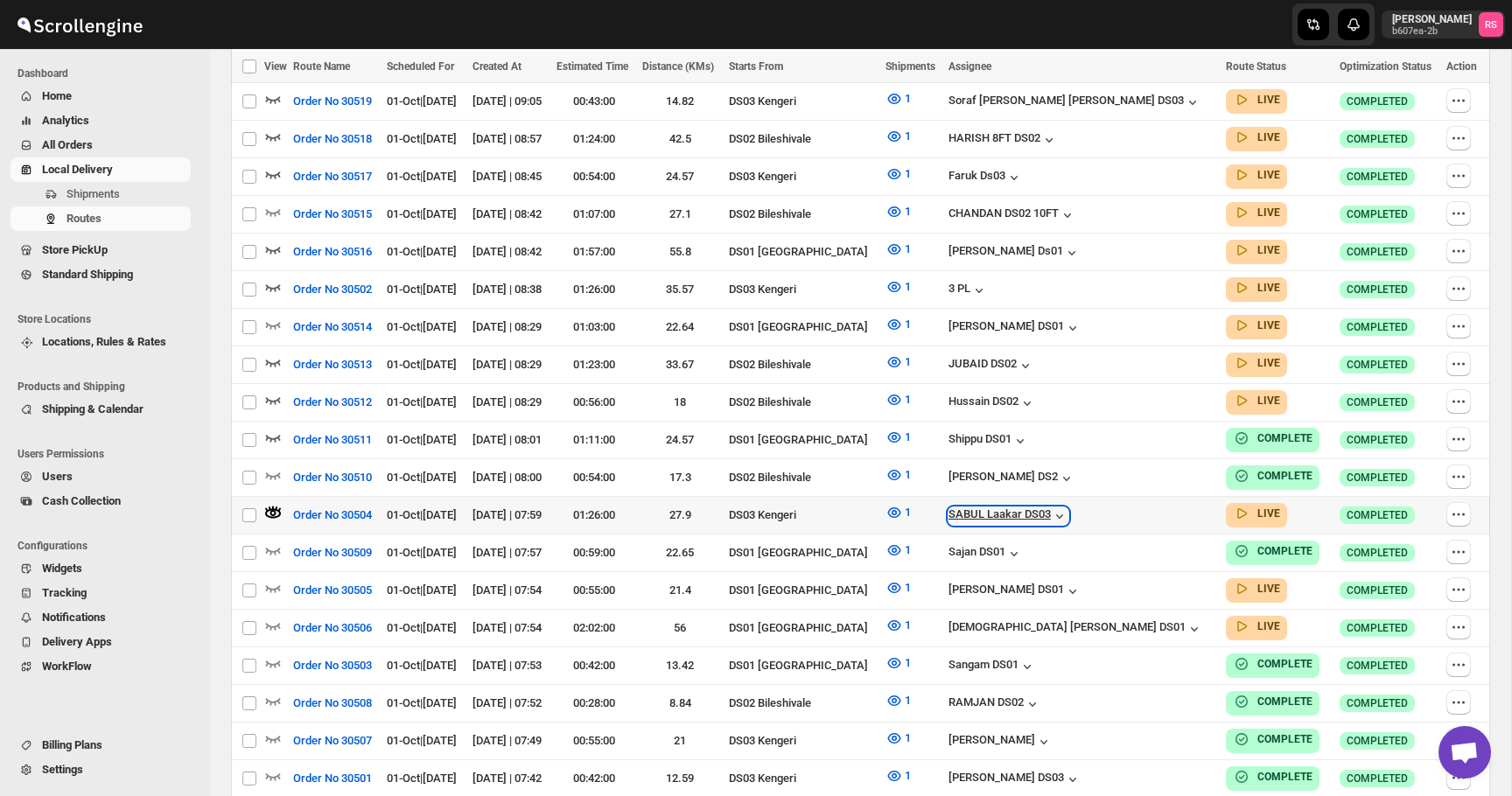
click at [1069, 508] on div "SABUL Laakar DS03" at bounding box center [1009, 516] width 120 height 18
click at [272, 510] on icon "button" at bounding box center [273, 513] width 6 height 6
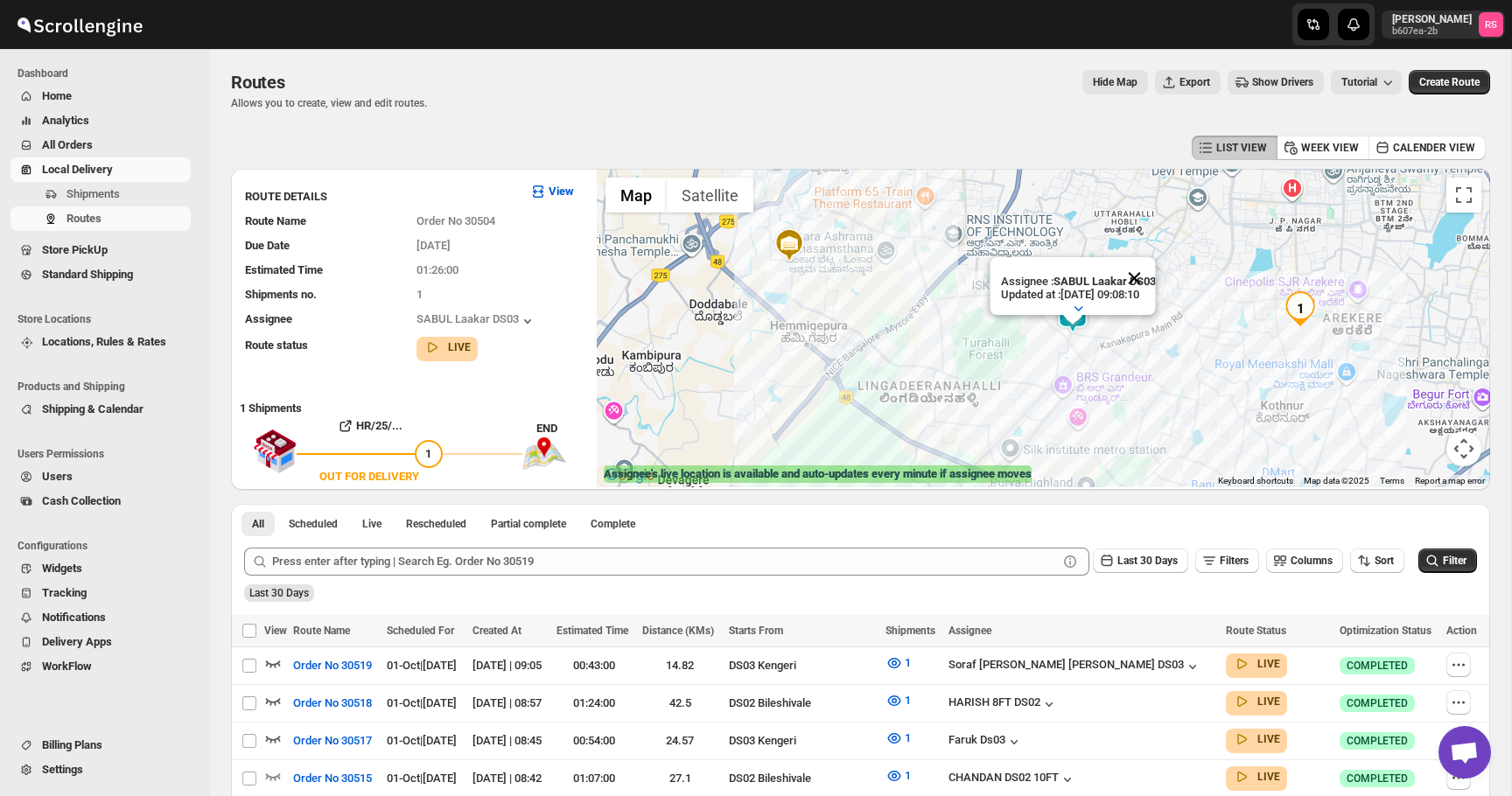
click at [1142, 277] on button "Close" at bounding box center [1134, 277] width 42 height 42
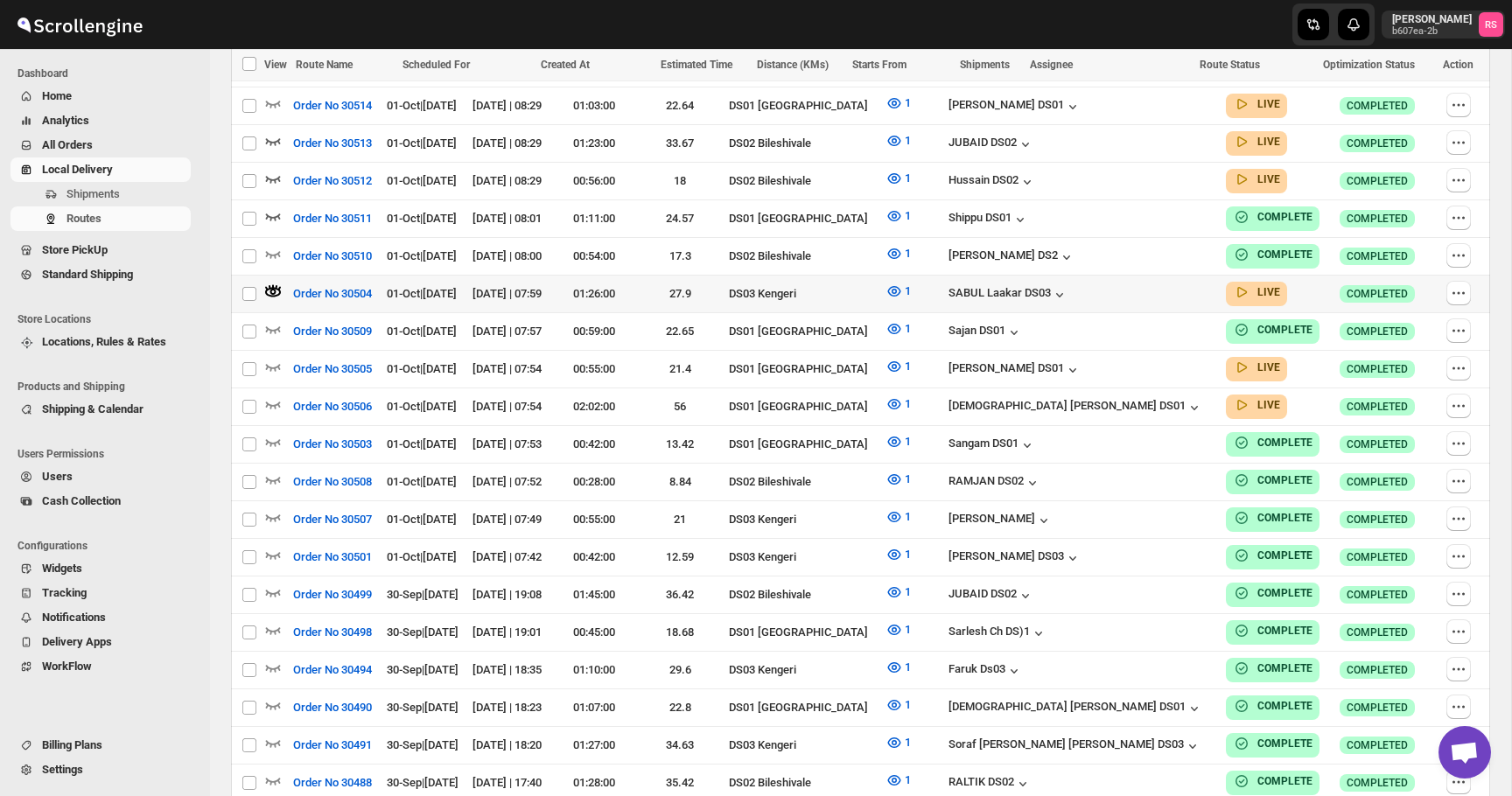
scroll to position [788, 0]
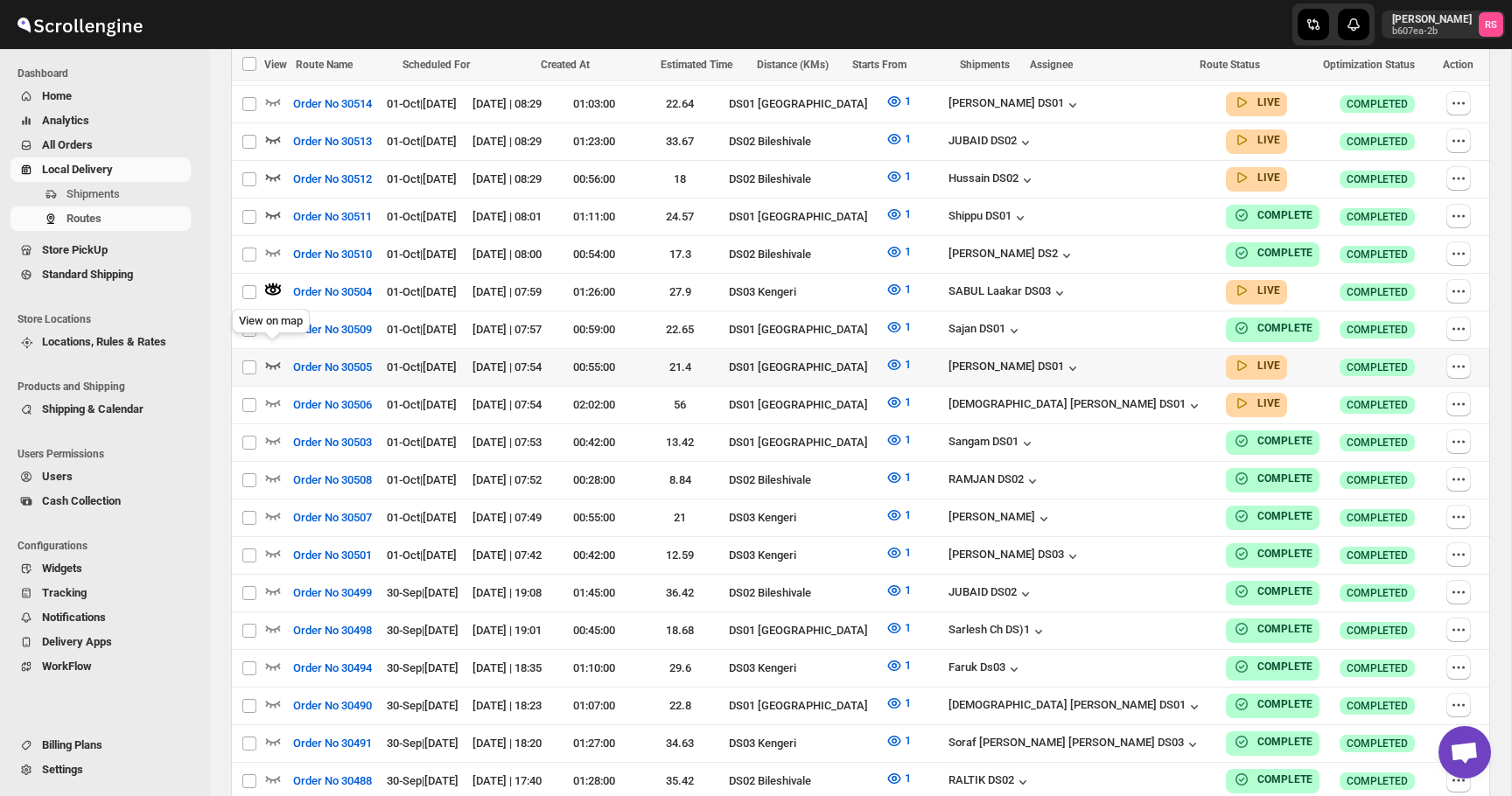
click at [279, 362] on icon "button" at bounding box center [274, 366] width 15 height 7
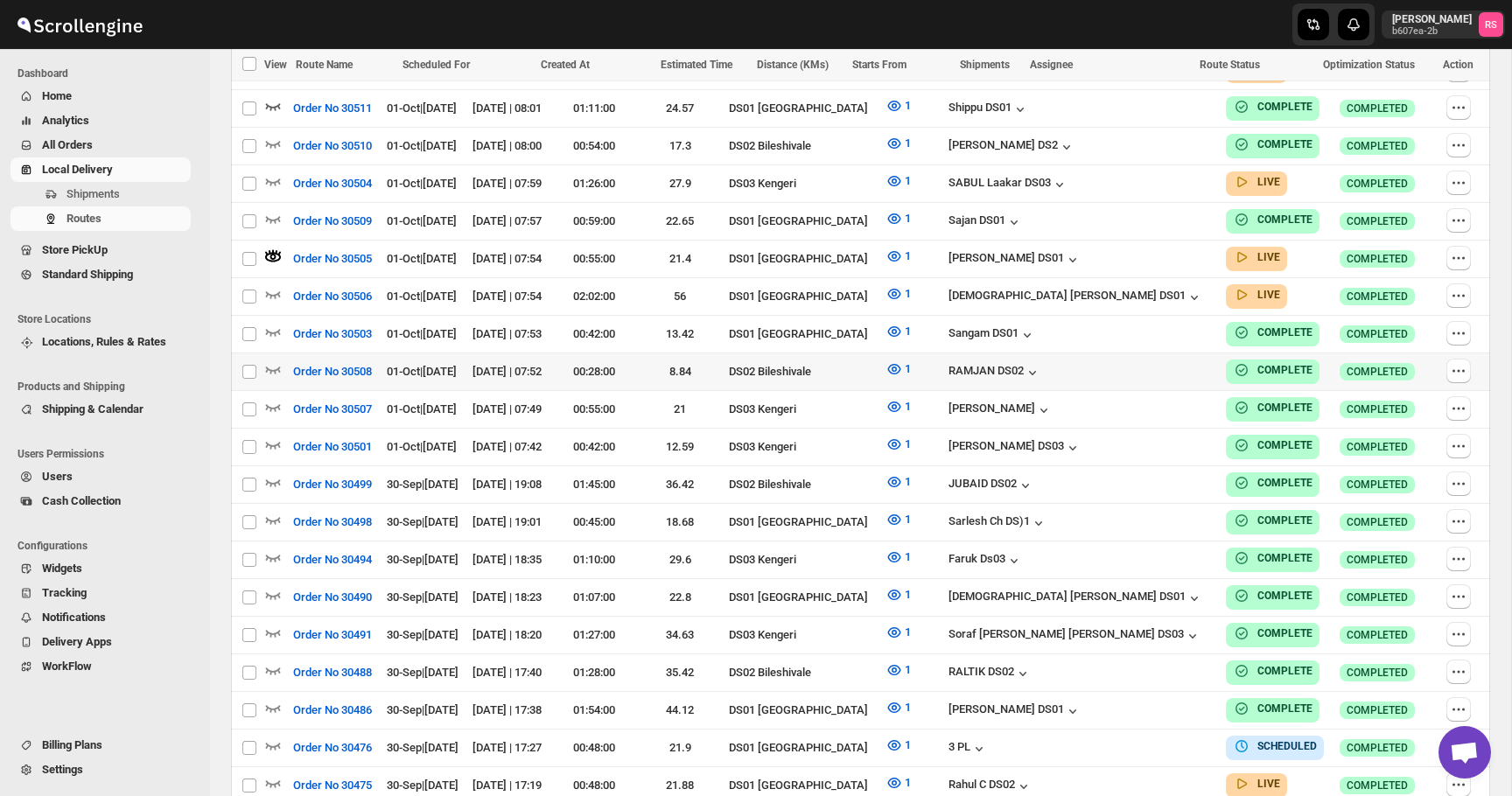
scroll to position [879, 0]
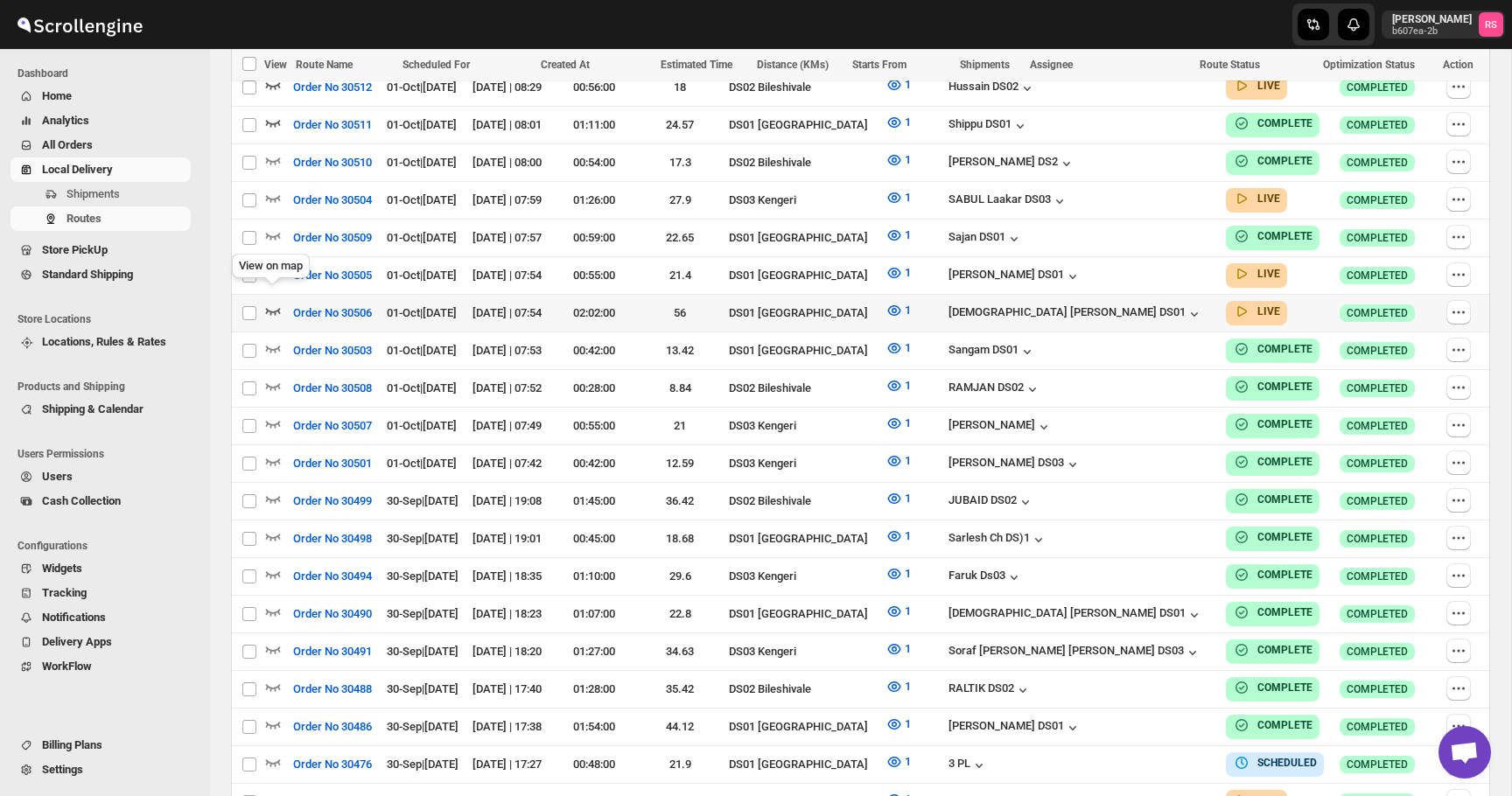
click at [273, 301] on icon "button" at bounding box center [273, 310] width 18 height 18
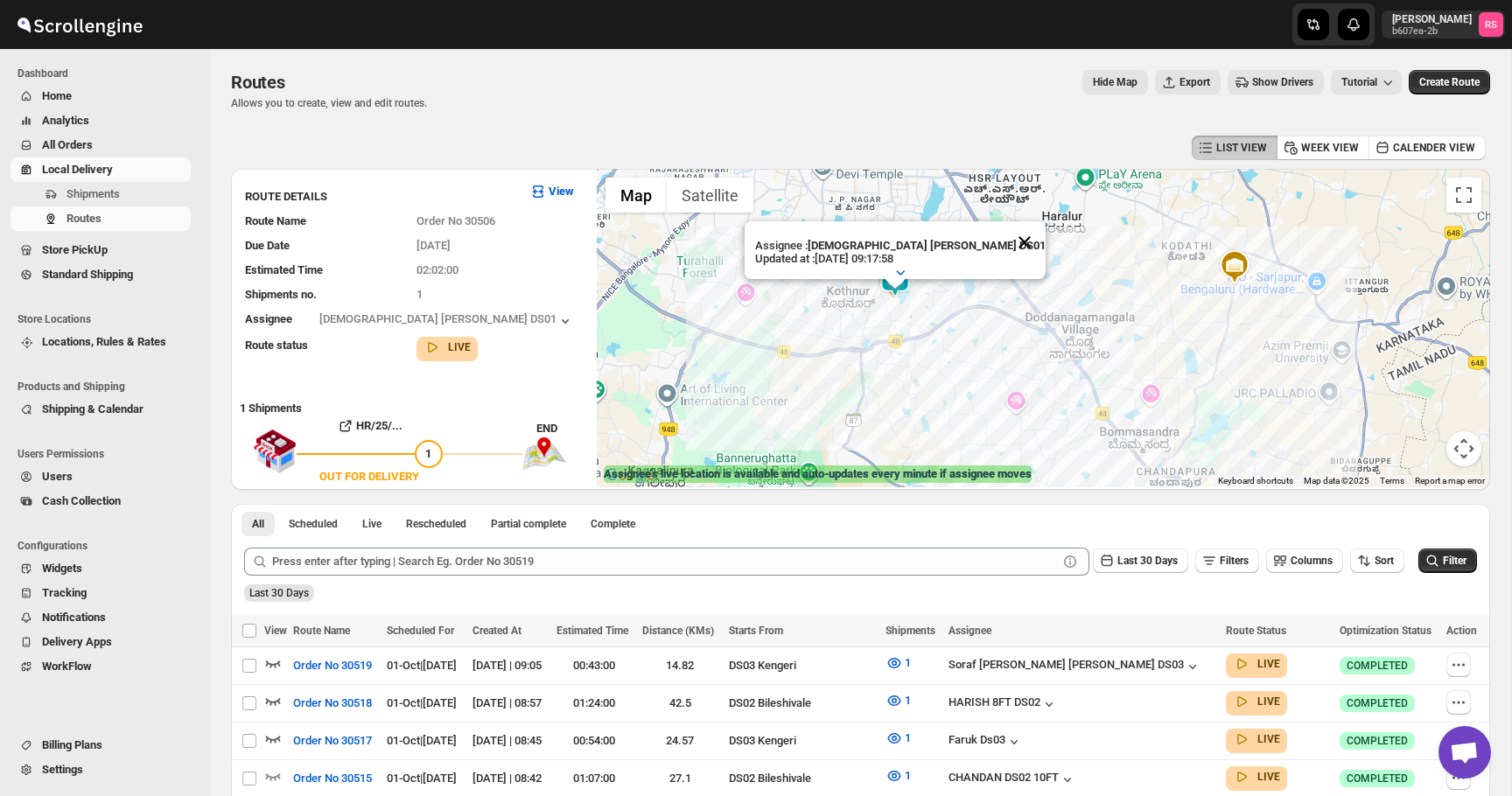
click at [1003, 237] on button "Close" at bounding box center [1024, 241] width 42 height 42
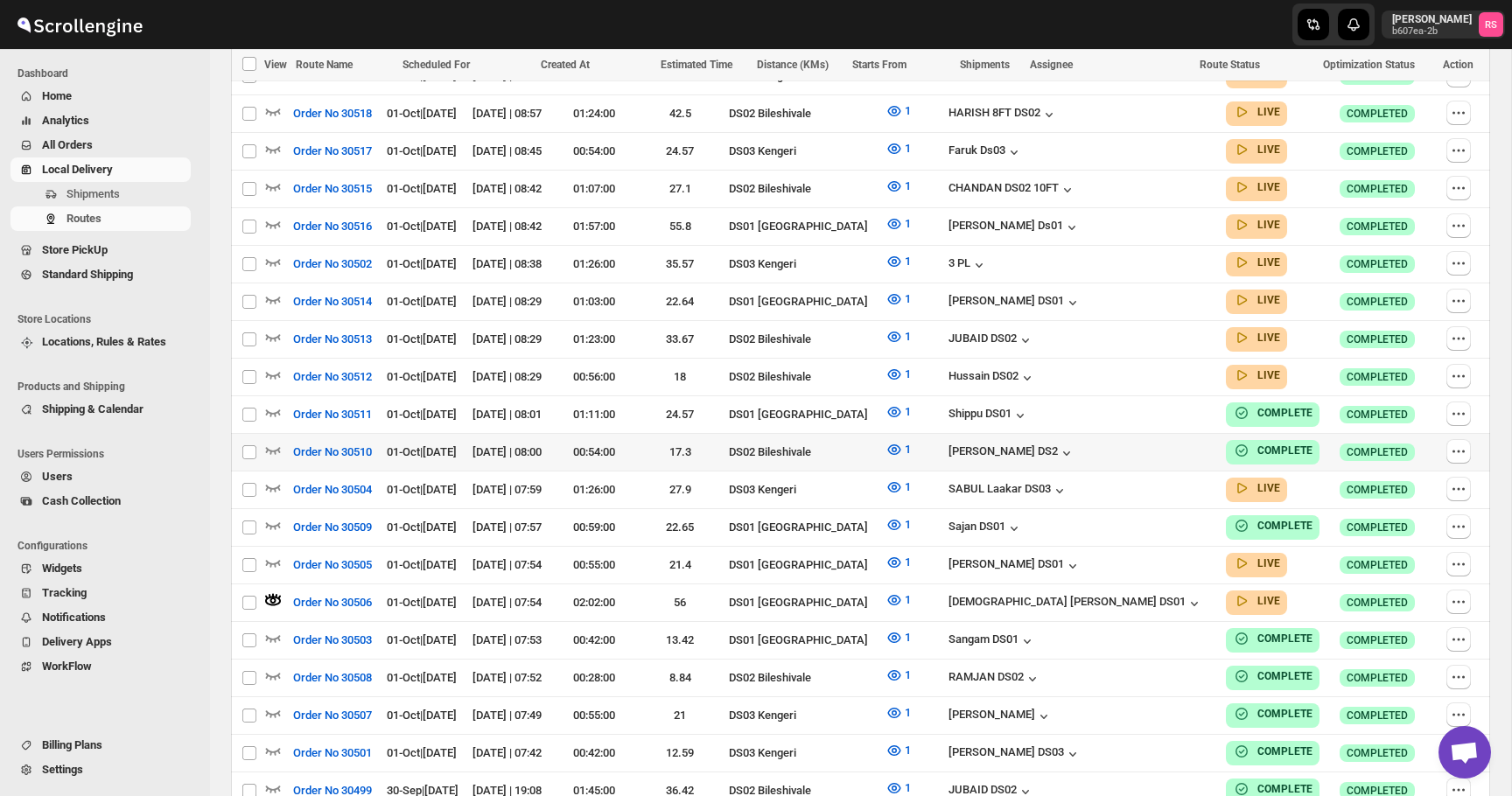
scroll to position [636, 0]
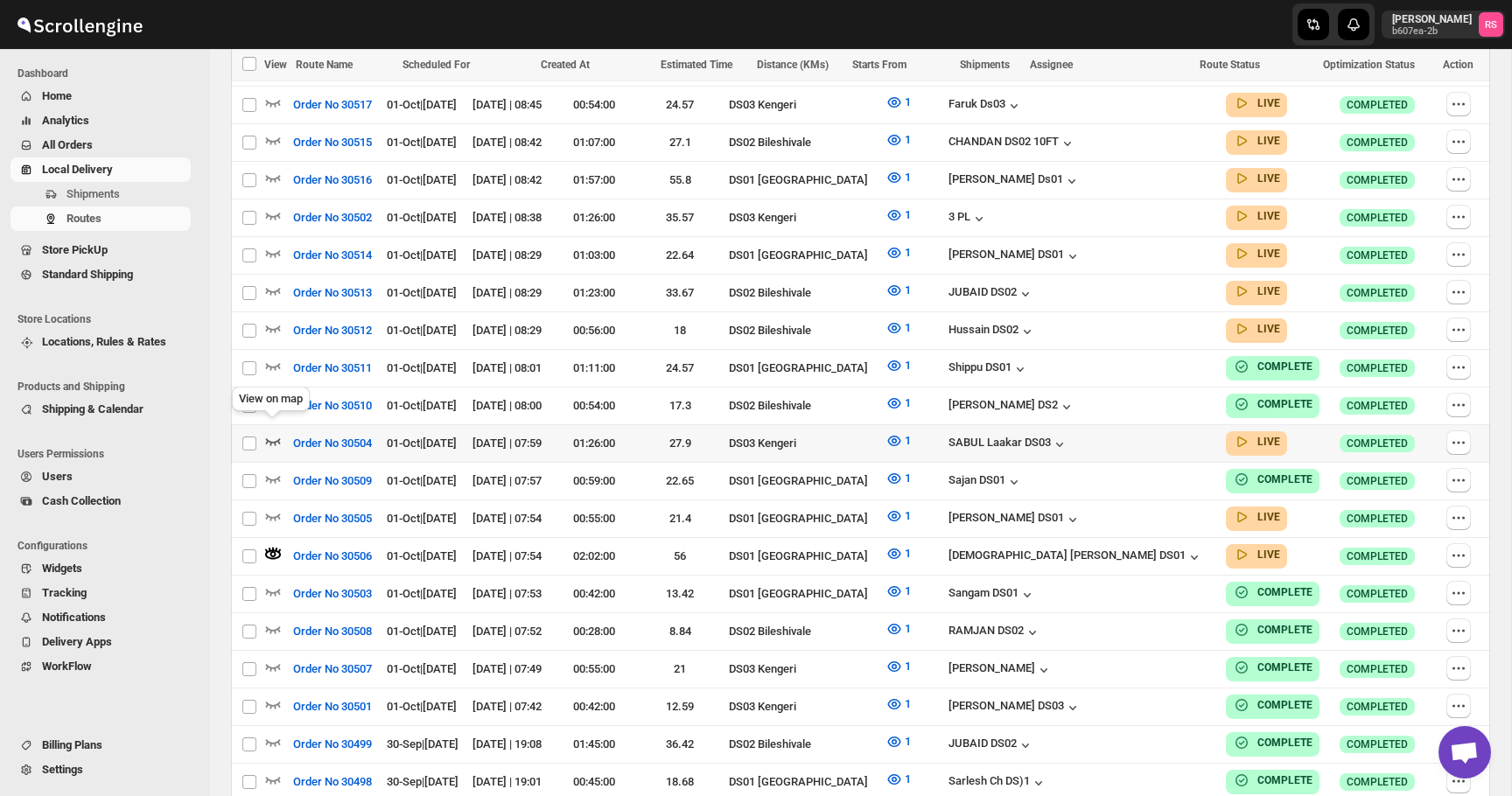
click at [277, 438] on icon "button" at bounding box center [274, 442] width 15 height 7
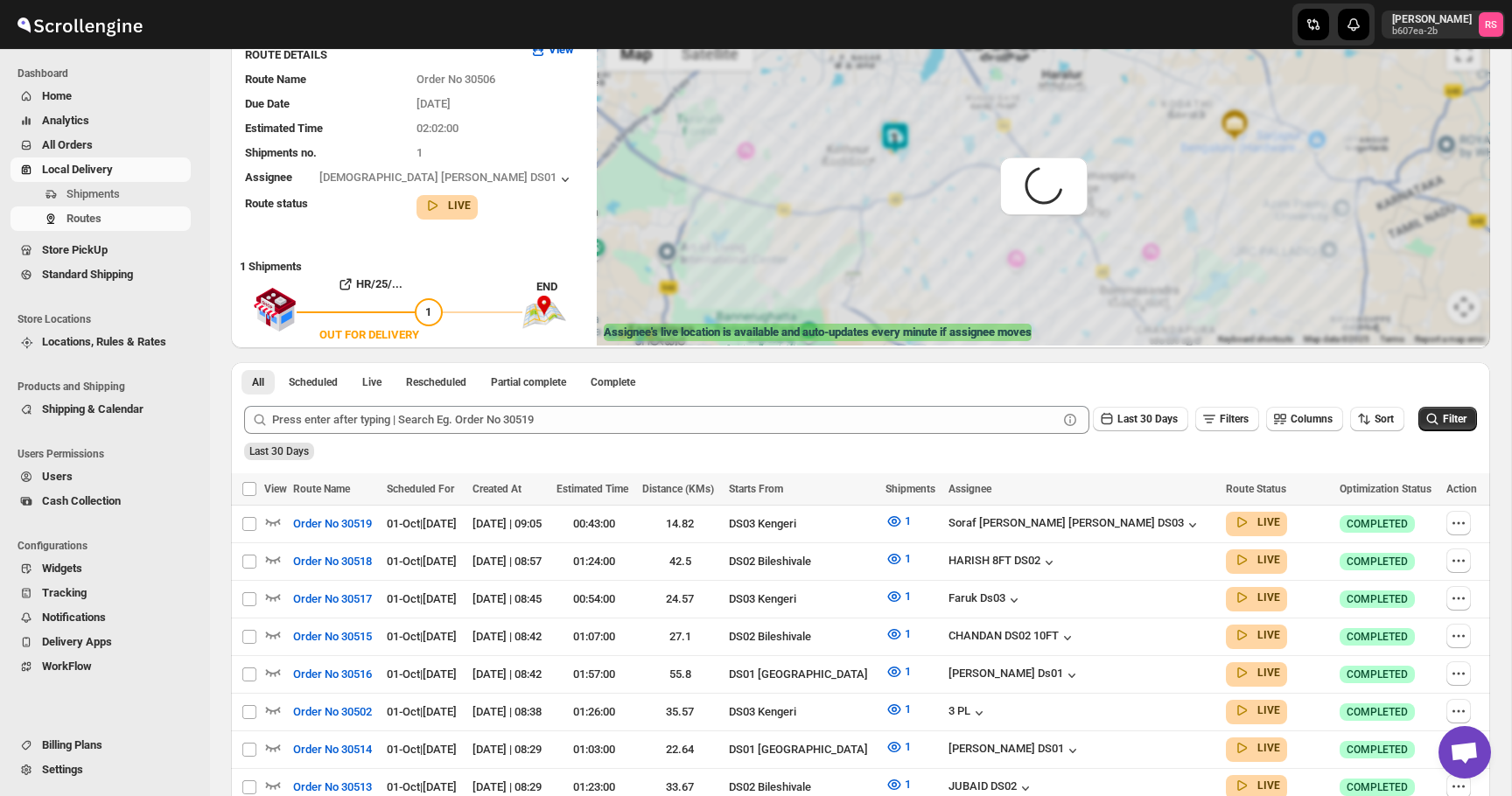
scroll to position [0, 0]
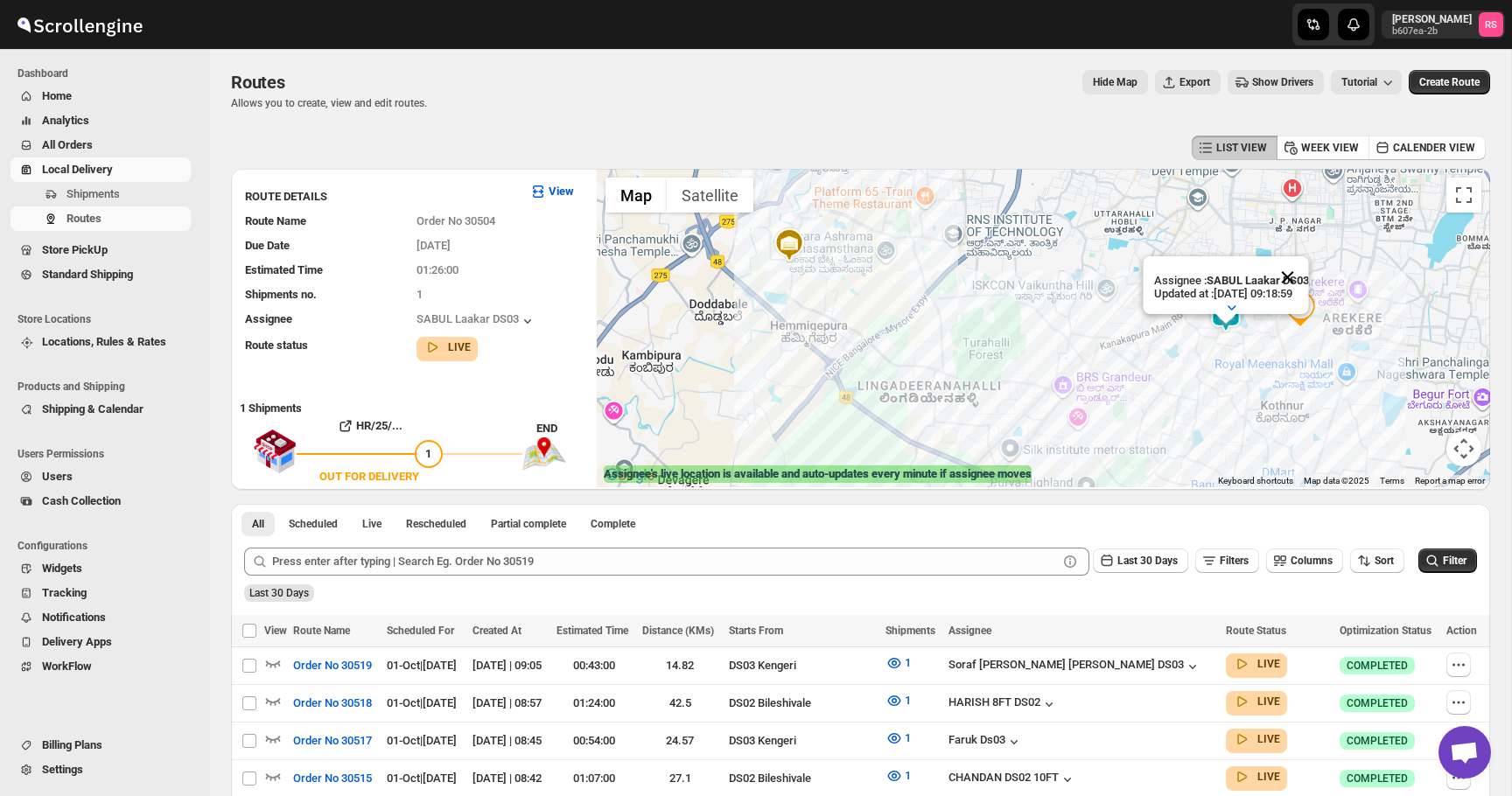
click at [1301, 273] on button "Close" at bounding box center [1286, 276] width 42 height 42
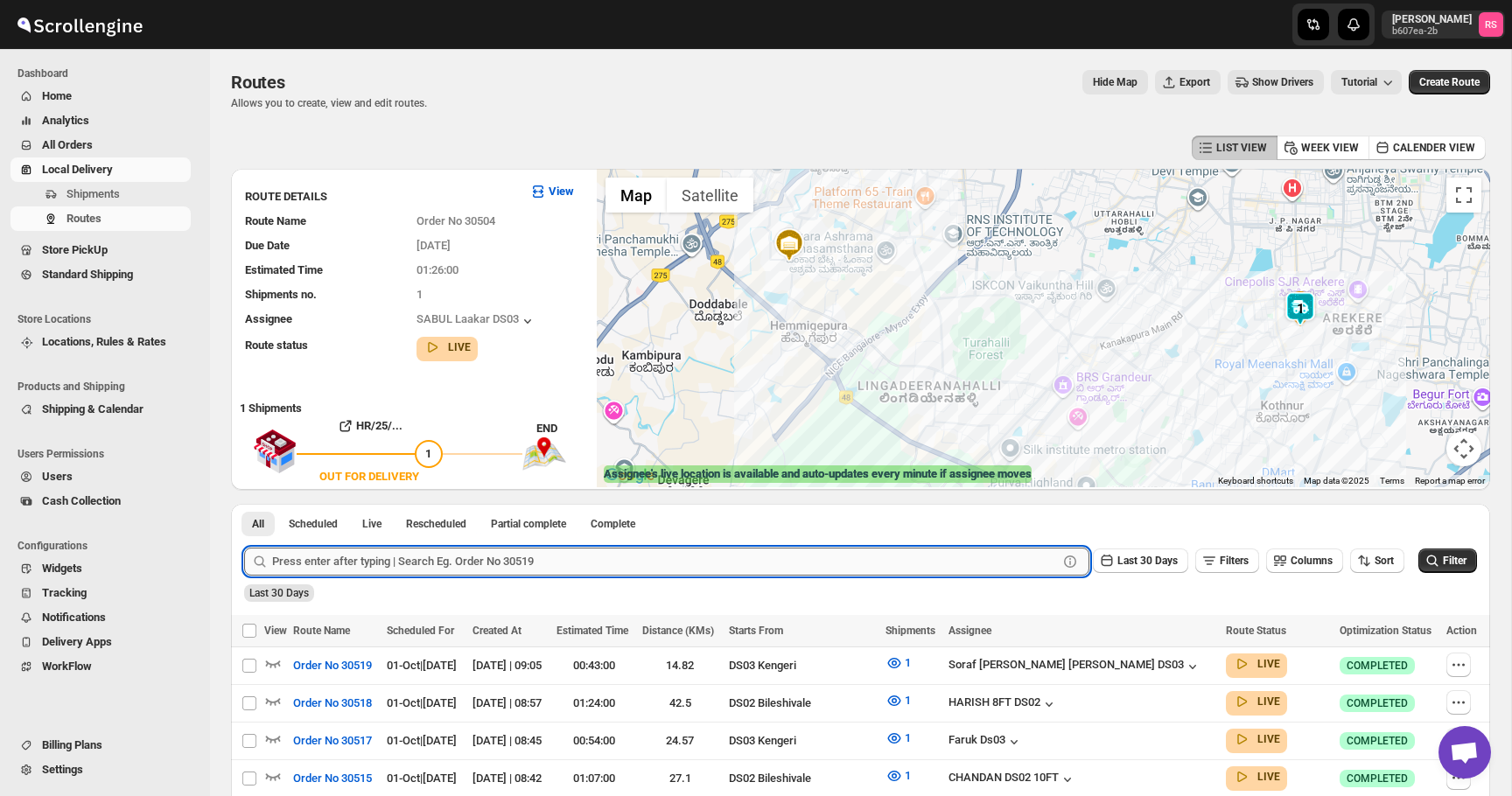
click at [316, 569] on input "text" at bounding box center [665, 561] width 786 height 28
type input "30504"
click at [244, 504] on button "Submit" at bounding box center [269, 513] width 50 height 18
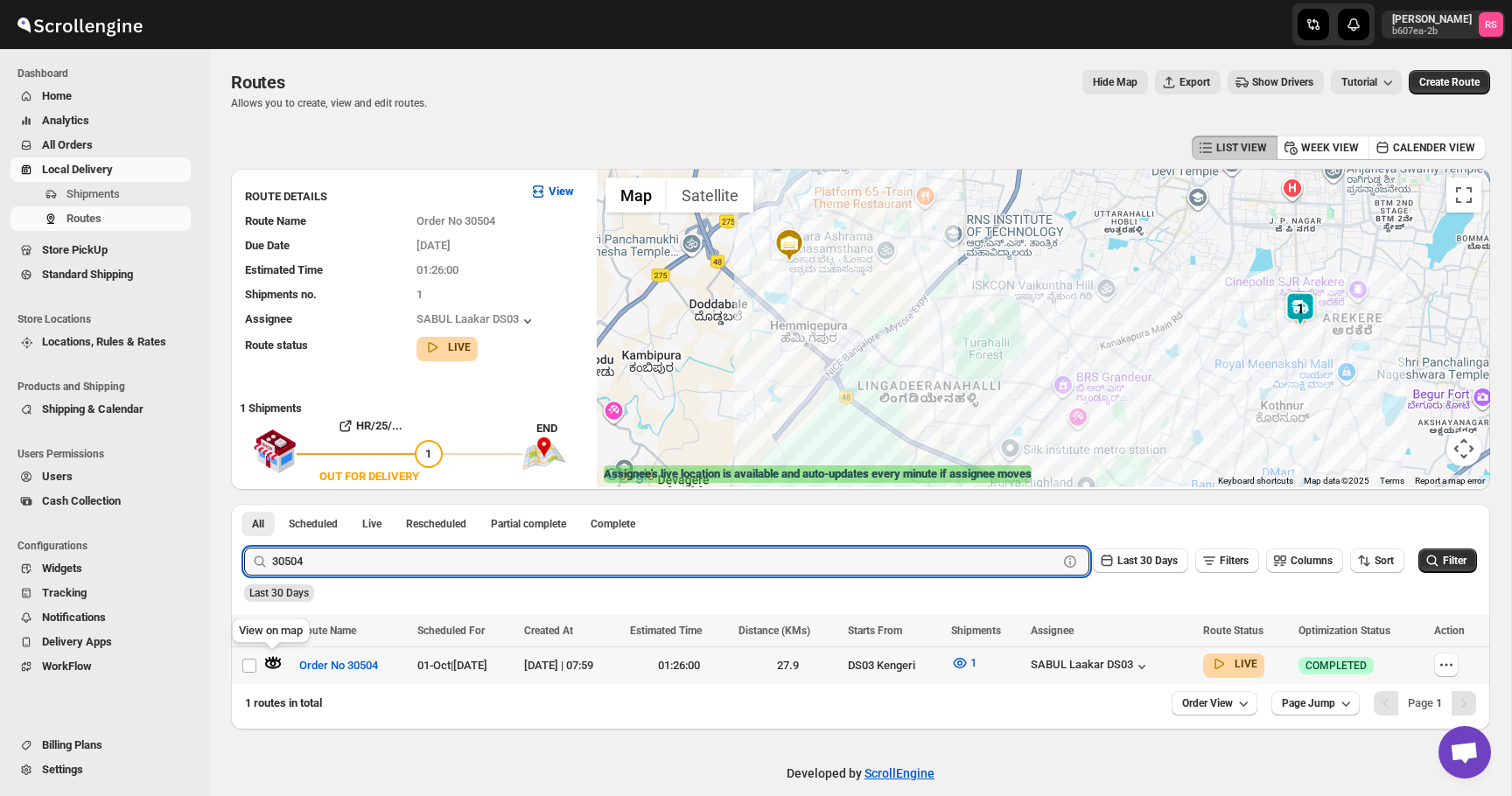
click at [271, 658] on icon "button" at bounding box center [273, 663] width 18 height 18
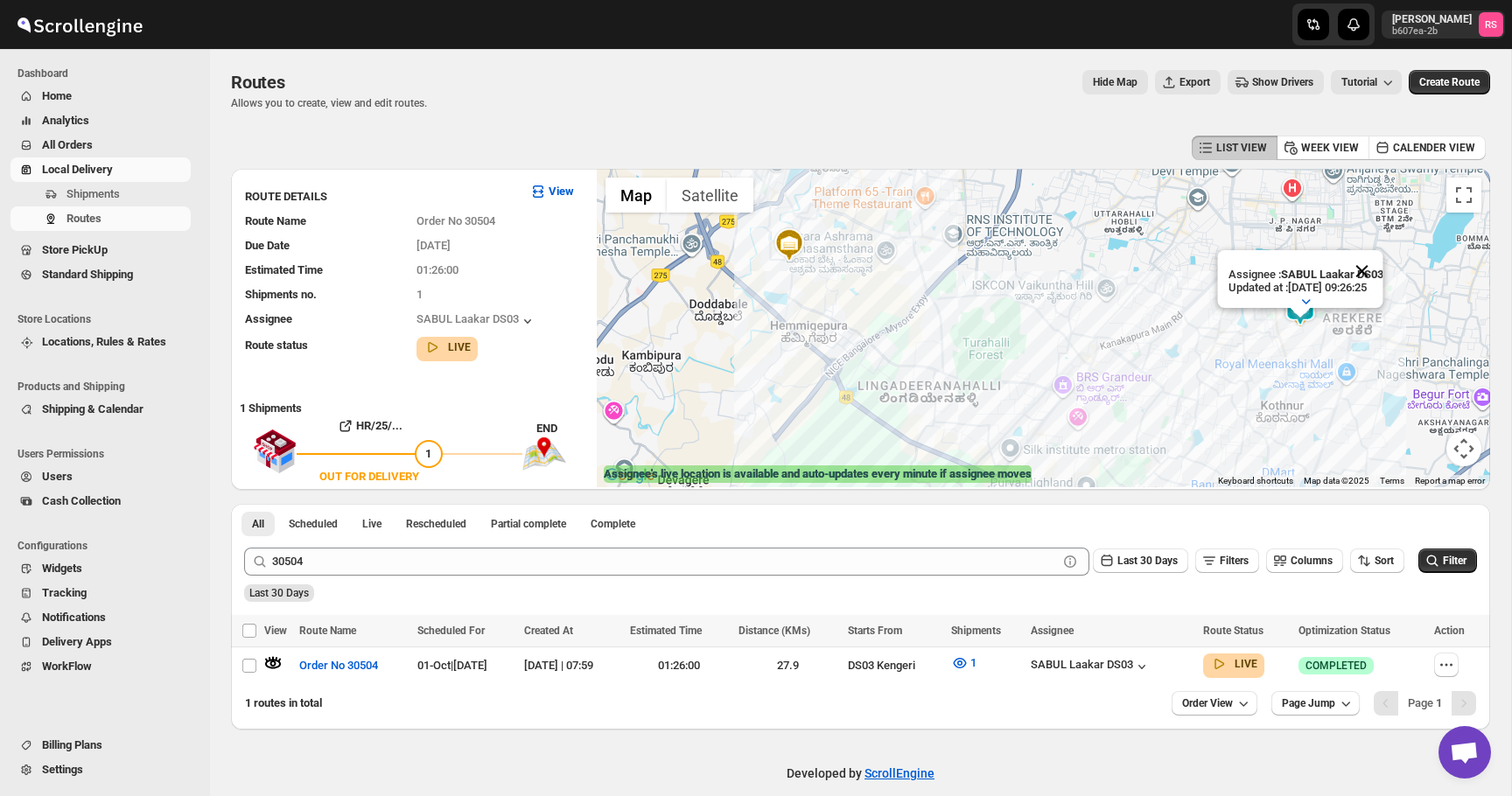
click at [1371, 272] on button "Close" at bounding box center [1361, 271] width 42 height 42
click at [963, 663] on icon "button" at bounding box center [960, 664] width 6 height 6
